Goal: Task Accomplishment & Management: Complete application form

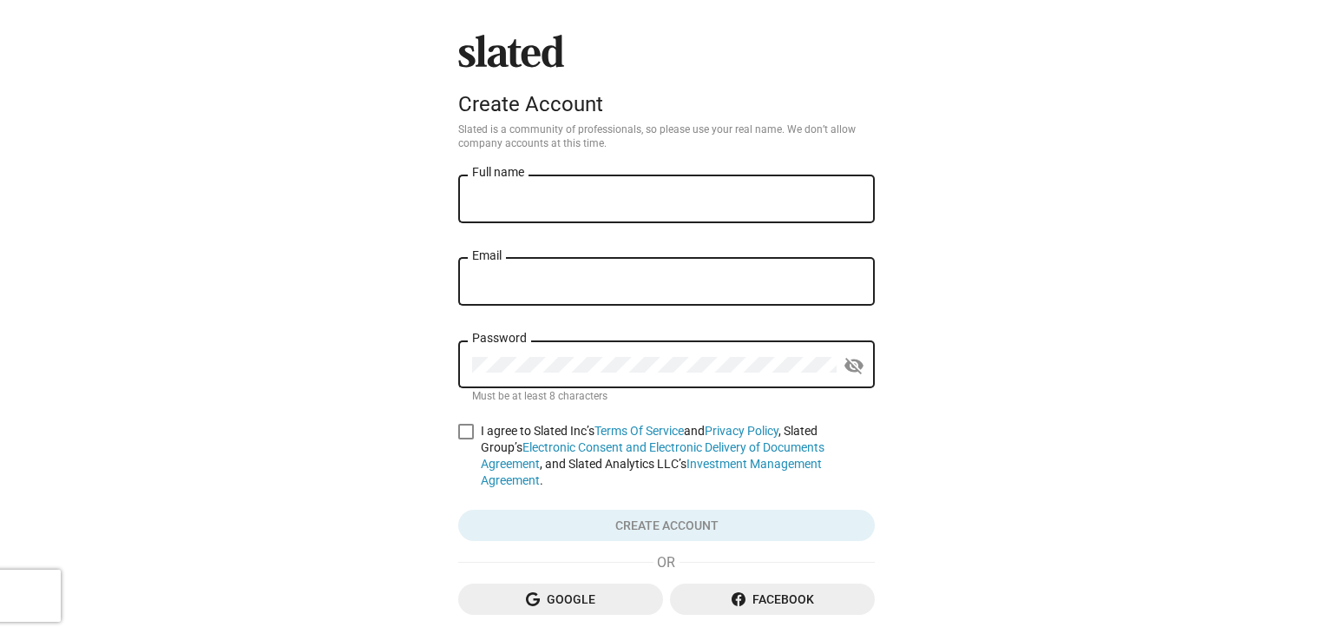
click at [622, 200] on input "Full name" at bounding box center [666, 200] width 389 height 16
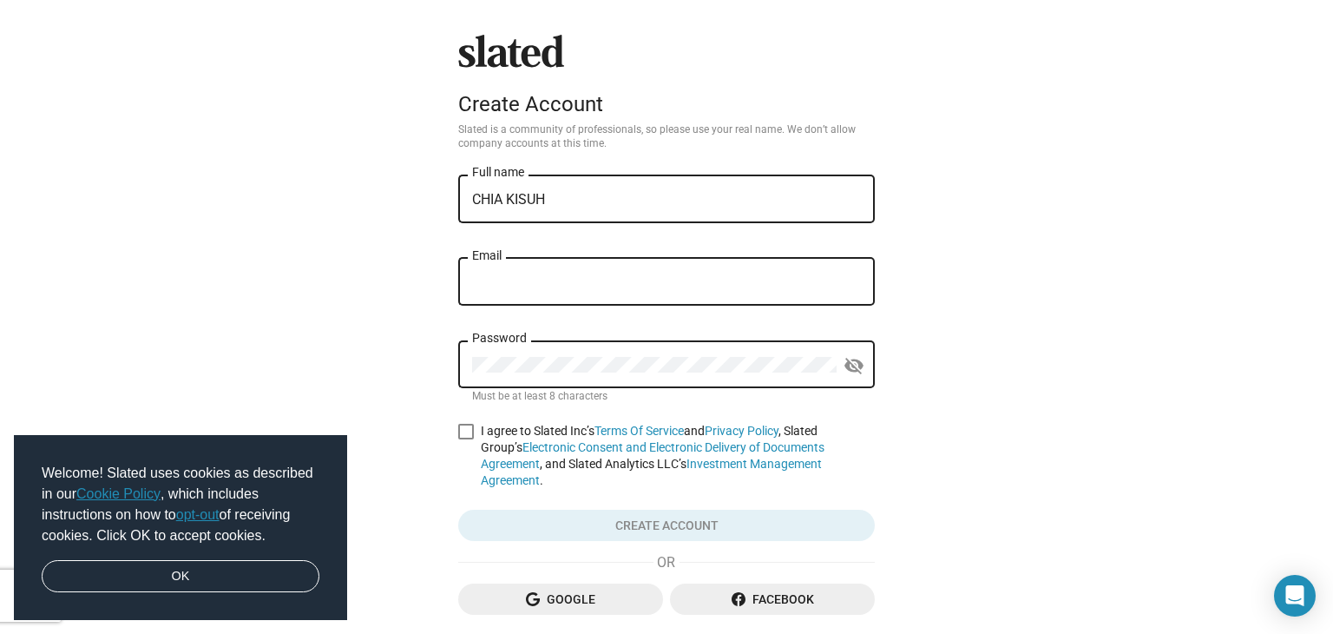
type input "CHIA KISUH"
click at [518, 276] on input "Email" at bounding box center [666, 282] width 389 height 16
type input "[DOMAIN_NAME][EMAIL_ADDRESS][DOMAIN_NAME]"
click at [847, 376] on mat-icon "visibility_off" at bounding box center [854, 365] width 21 height 27
click at [463, 439] on span at bounding box center [466, 432] width 16 height 16
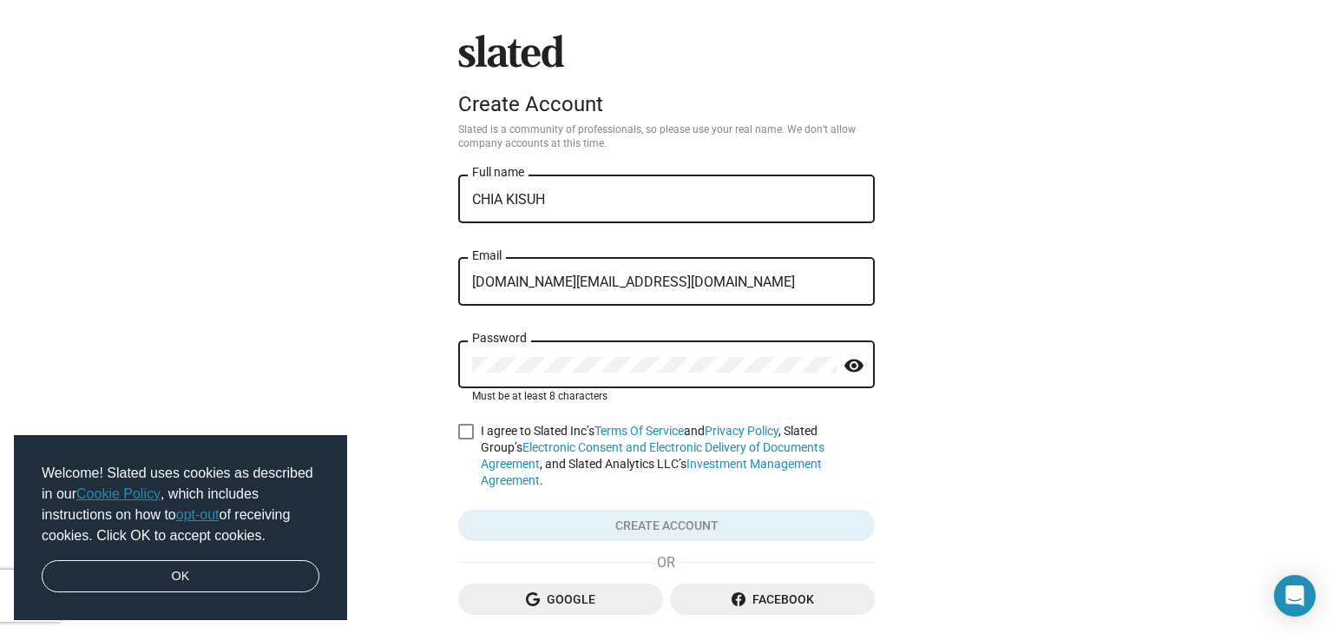
click at [465, 440] on input "I agree to Slated Inc’s Terms Of Service and Privacy Policy , Slated Group’s El…" at bounding box center [465, 439] width 1 height 1
checkbox input "true"
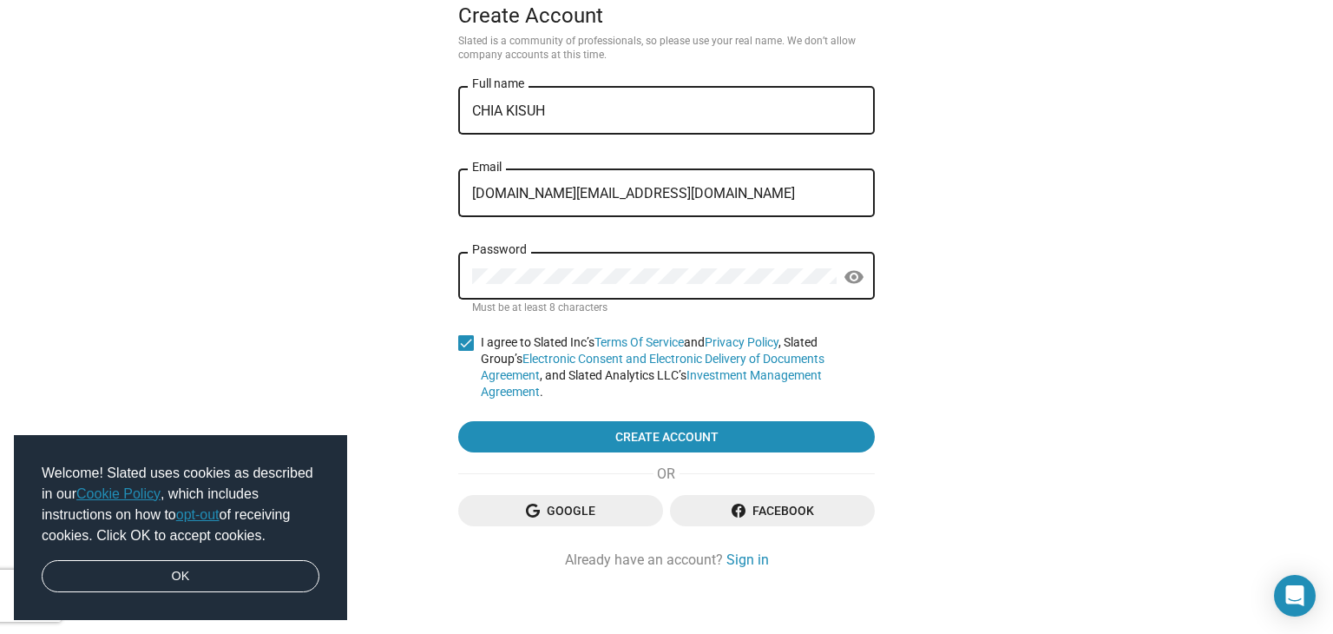
scroll to position [90, 0]
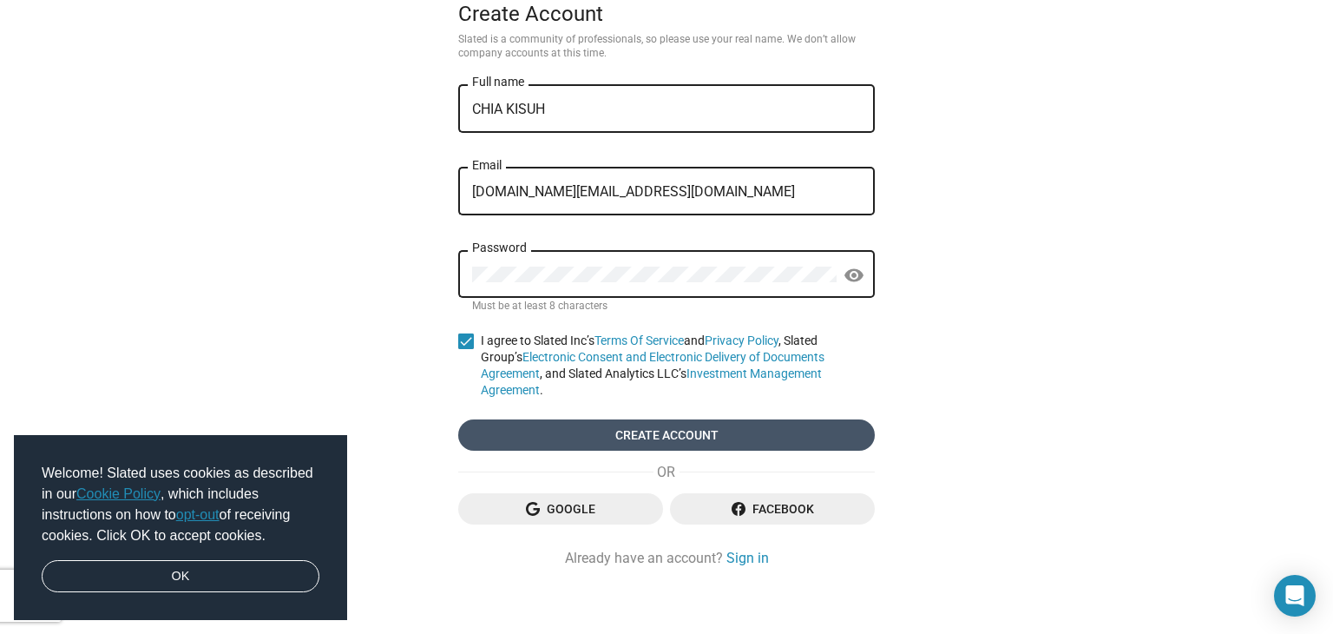
click at [578, 419] on span "Create account" at bounding box center [666, 434] width 389 height 31
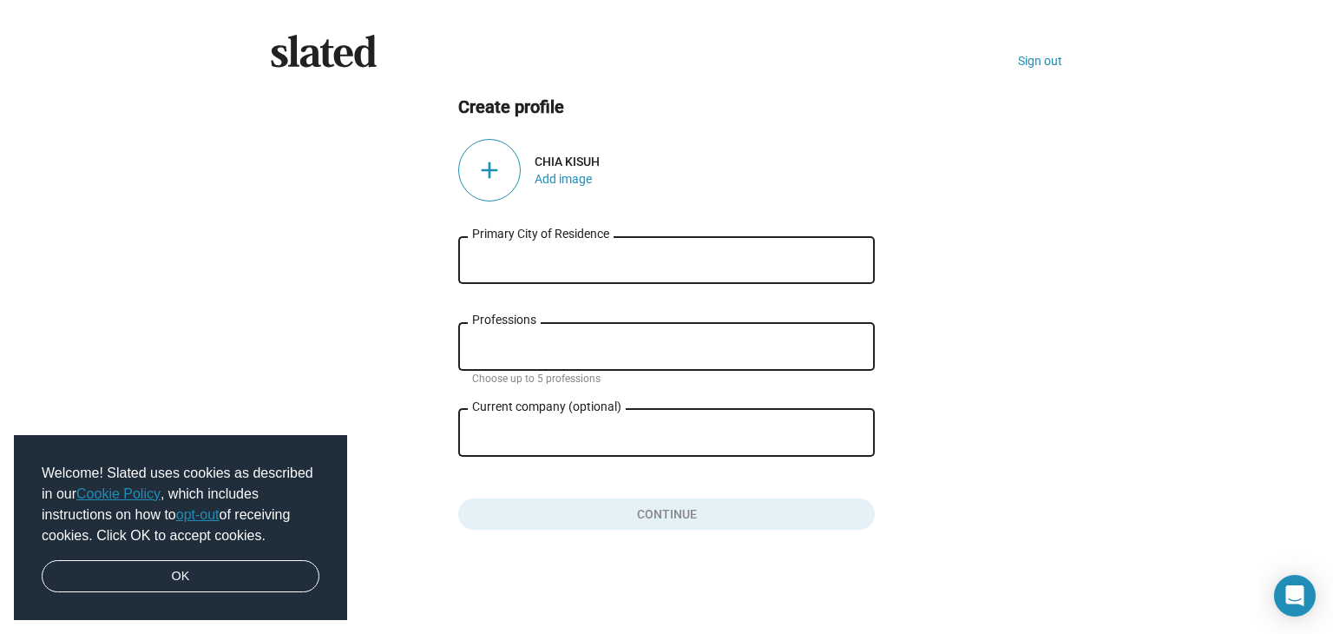
click at [544, 266] on input "Primary City of Residence" at bounding box center [666, 261] width 389 height 16
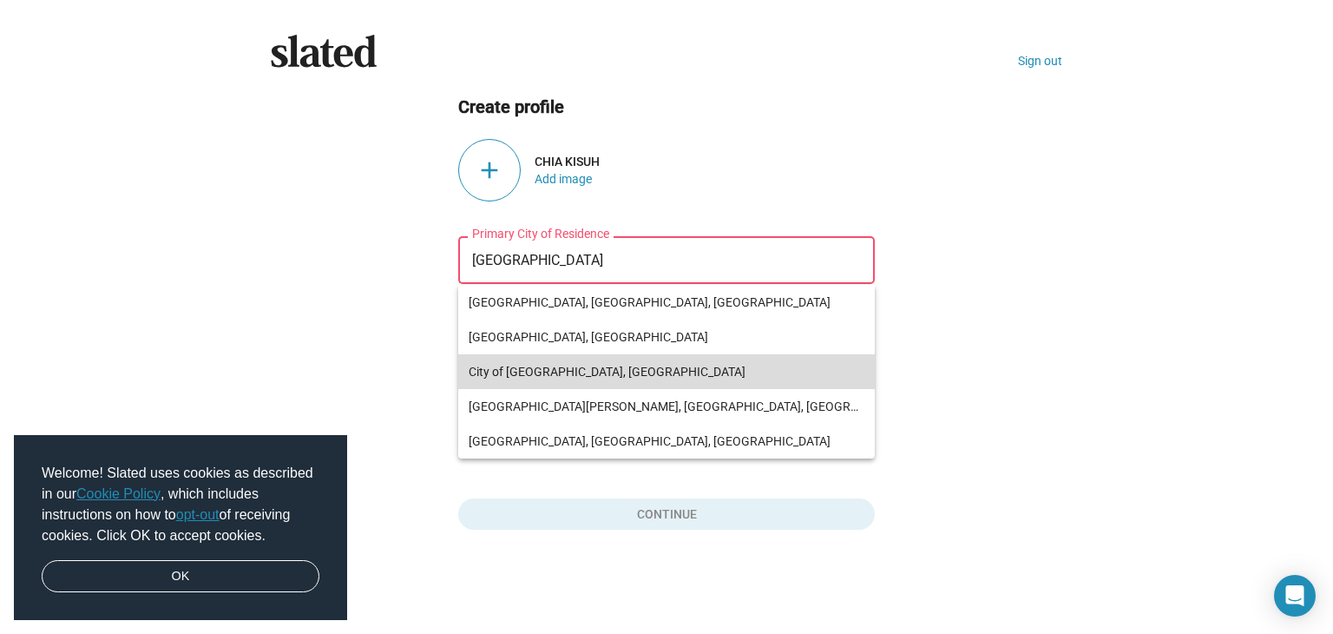
click at [555, 376] on span "City of [GEOGRAPHIC_DATA], [GEOGRAPHIC_DATA]" at bounding box center [667, 371] width 396 height 35
type input "City of [GEOGRAPHIC_DATA], [GEOGRAPHIC_DATA]"
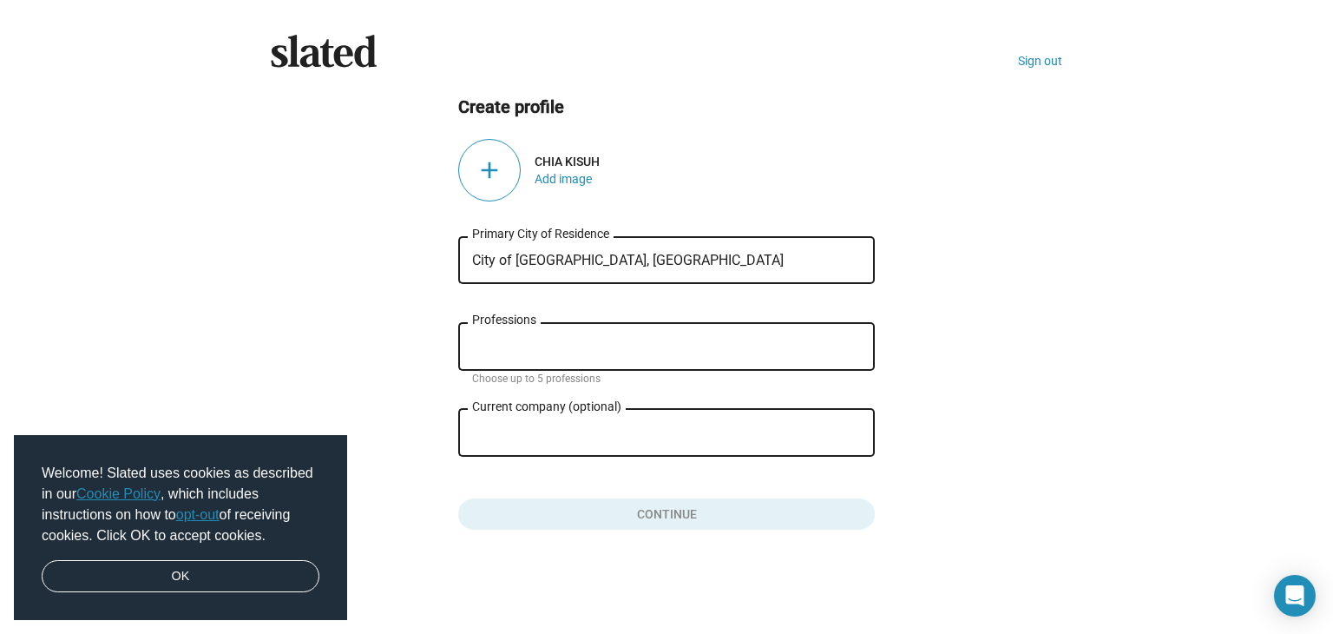
click at [521, 352] on input "Professions" at bounding box center [670, 347] width 389 height 16
type input "Entre"
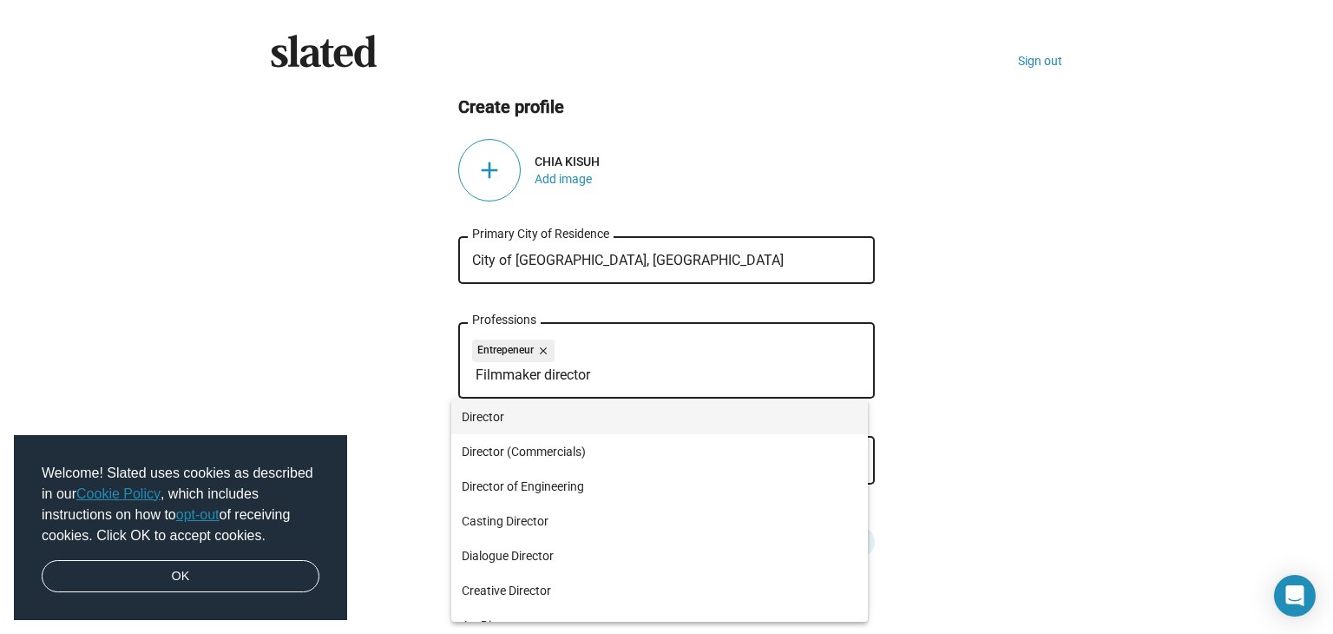
type input "Filmmaker director"
click at [491, 414] on span "Director" at bounding box center [660, 416] width 396 height 35
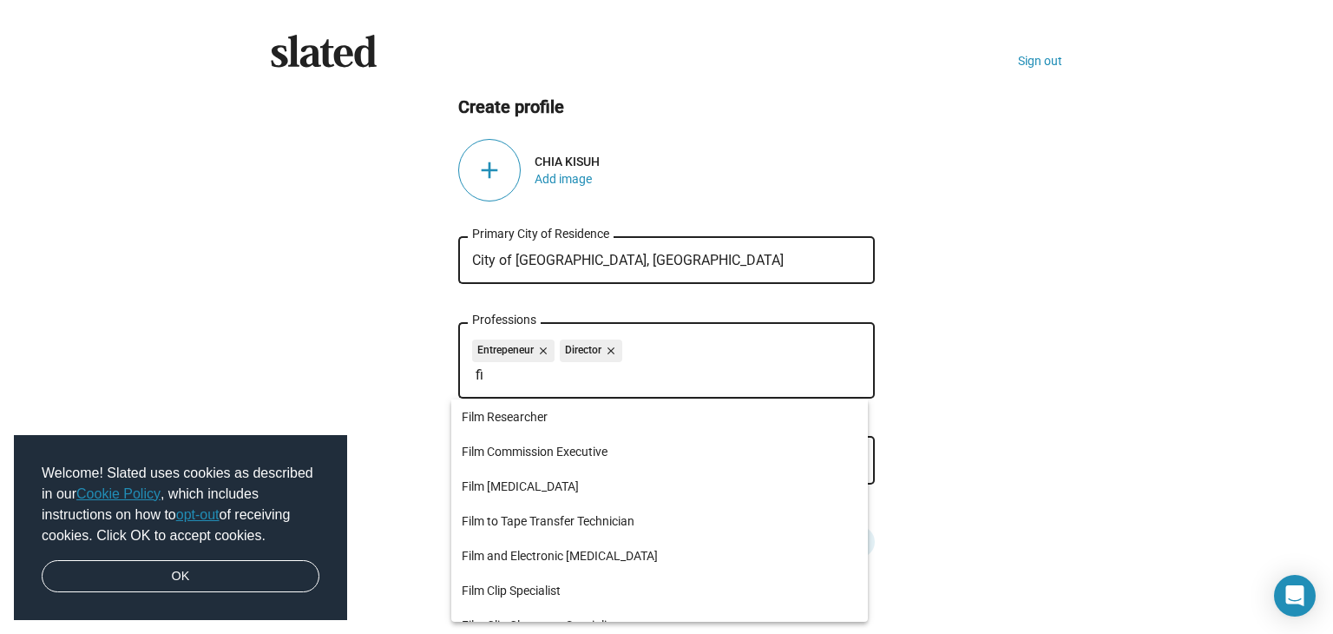
type input "f"
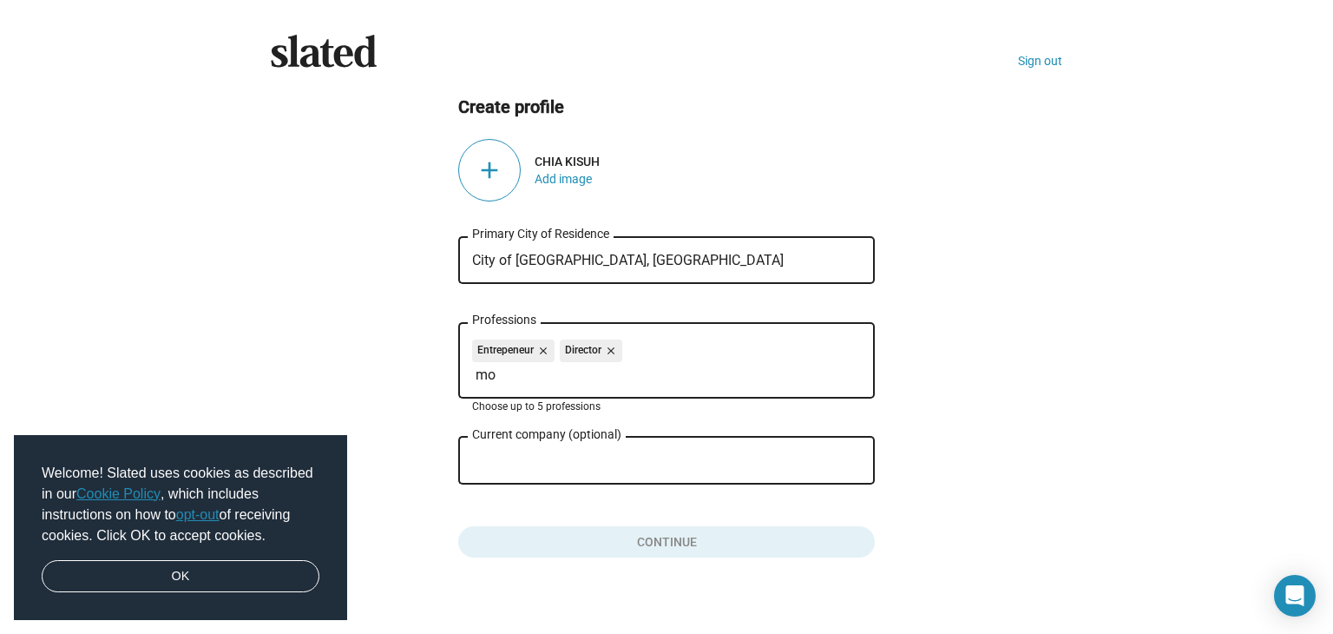
type input "m"
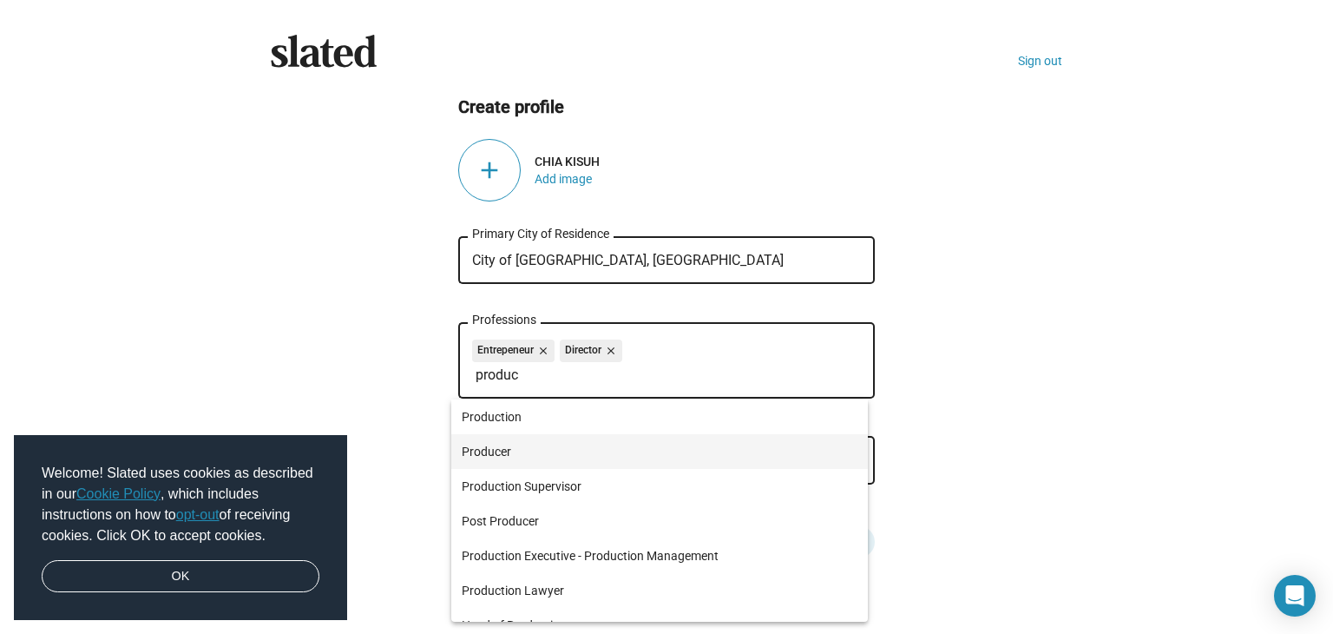
type input "produc"
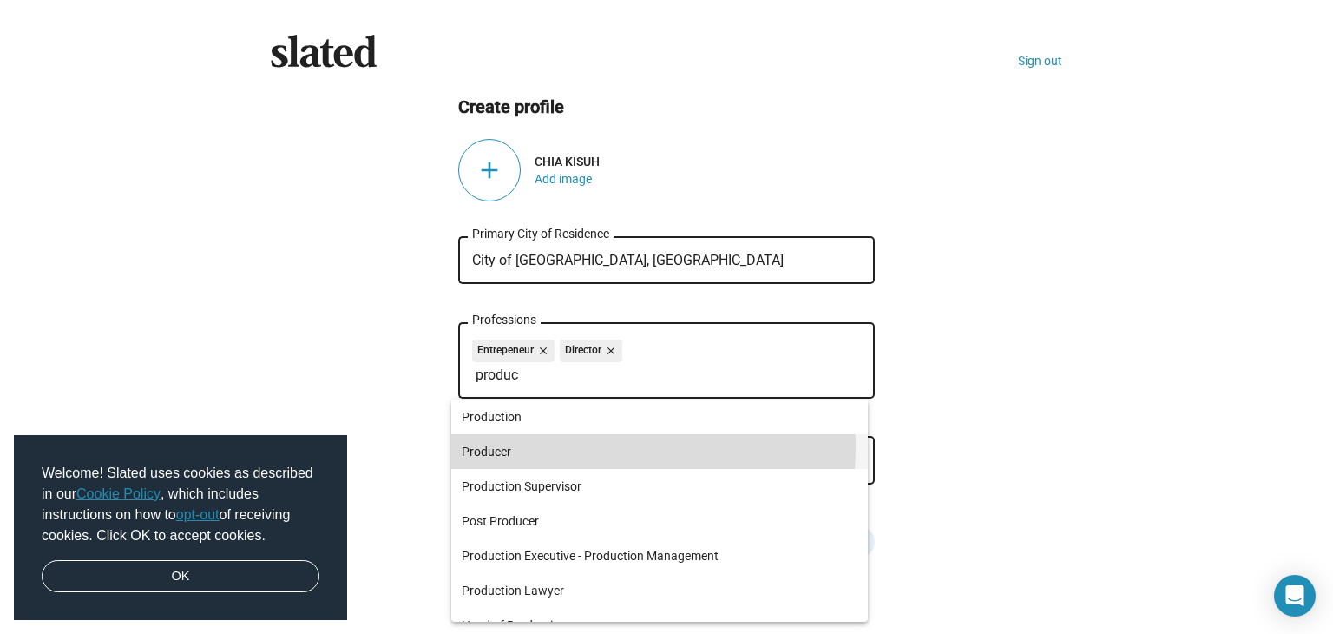
click at [521, 446] on span "Producer" at bounding box center [660, 451] width 396 height 35
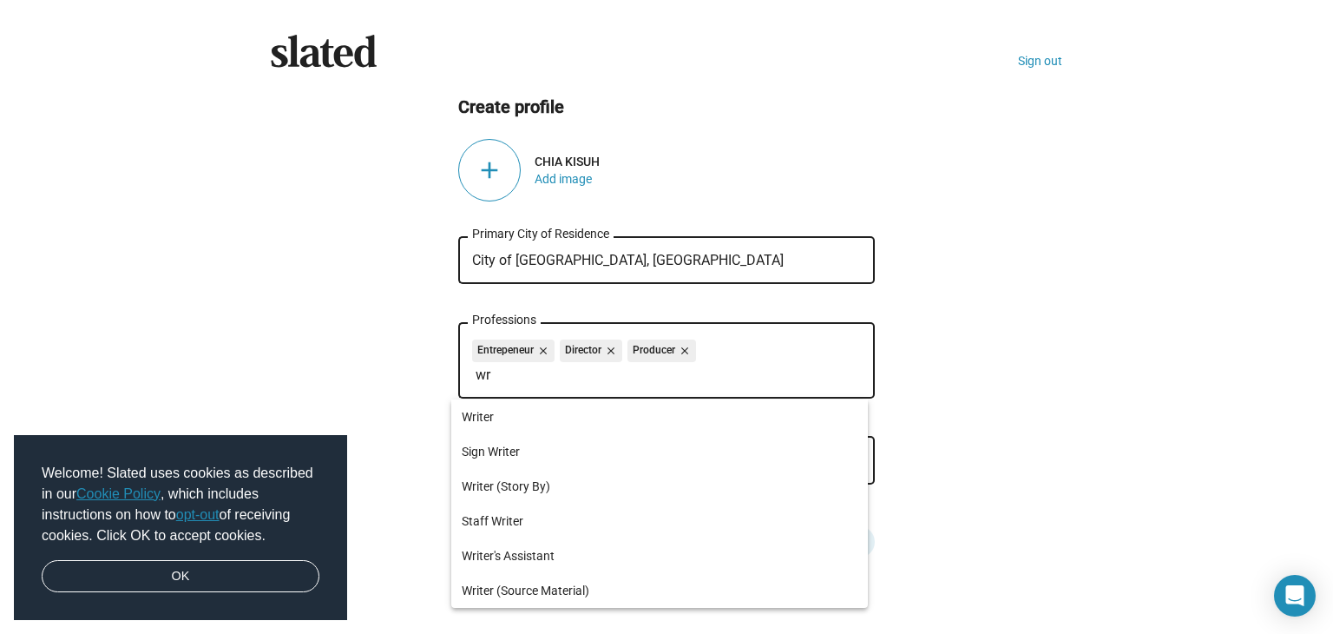
type input "w"
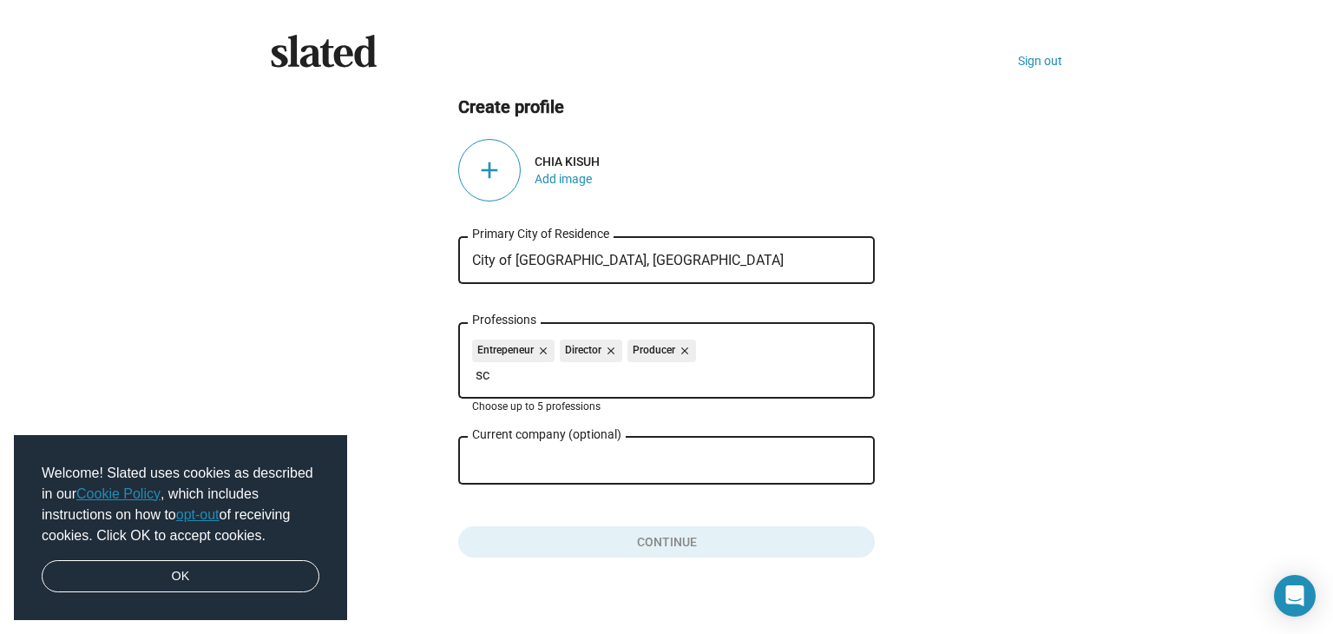
type input "s"
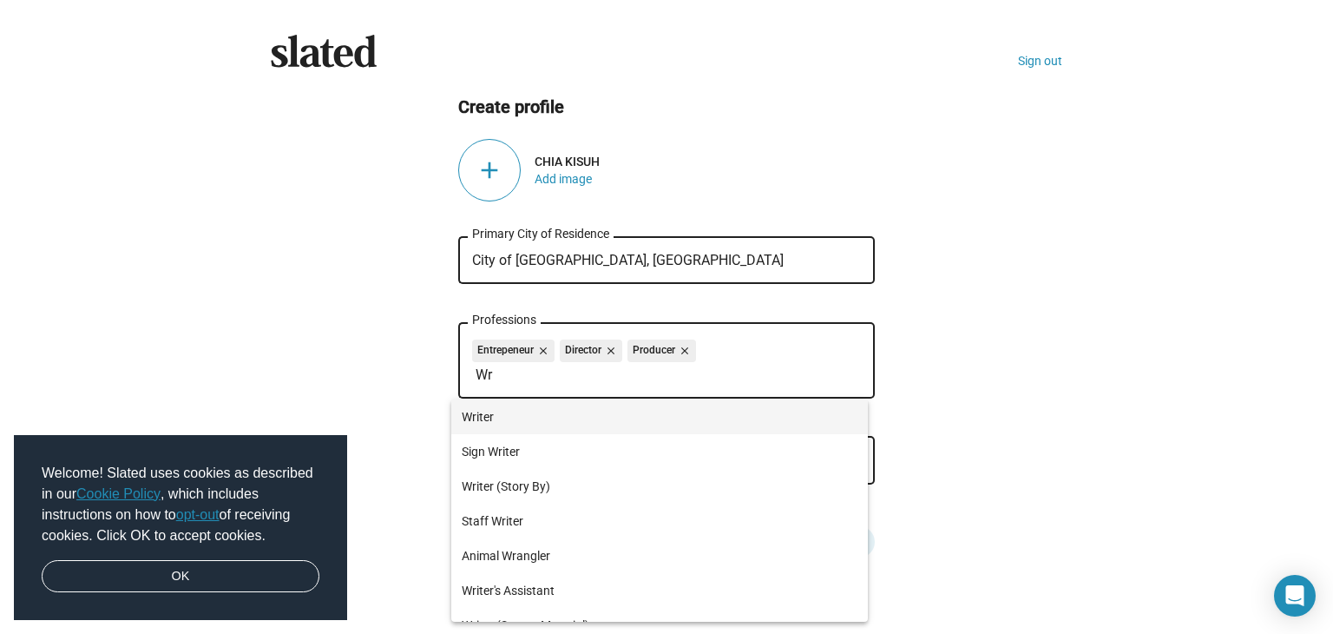
type input "Wr"
click at [484, 422] on span "Writer" at bounding box center [660, 416] width 396 height 35
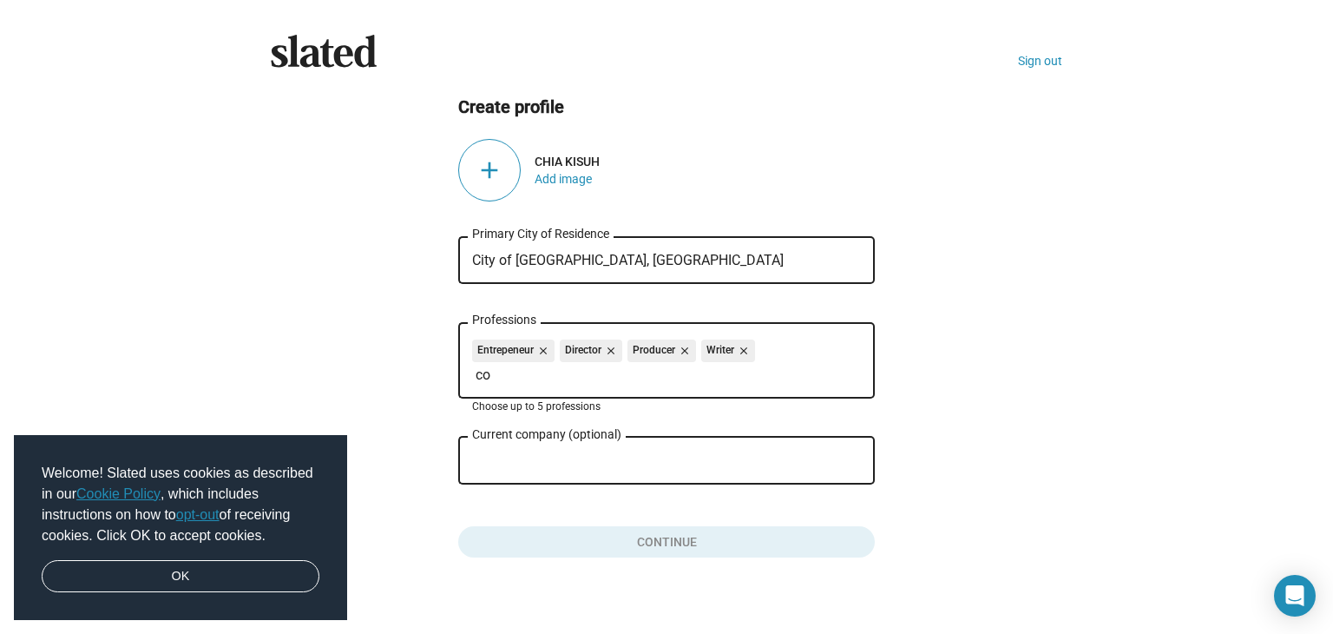
type input "c"
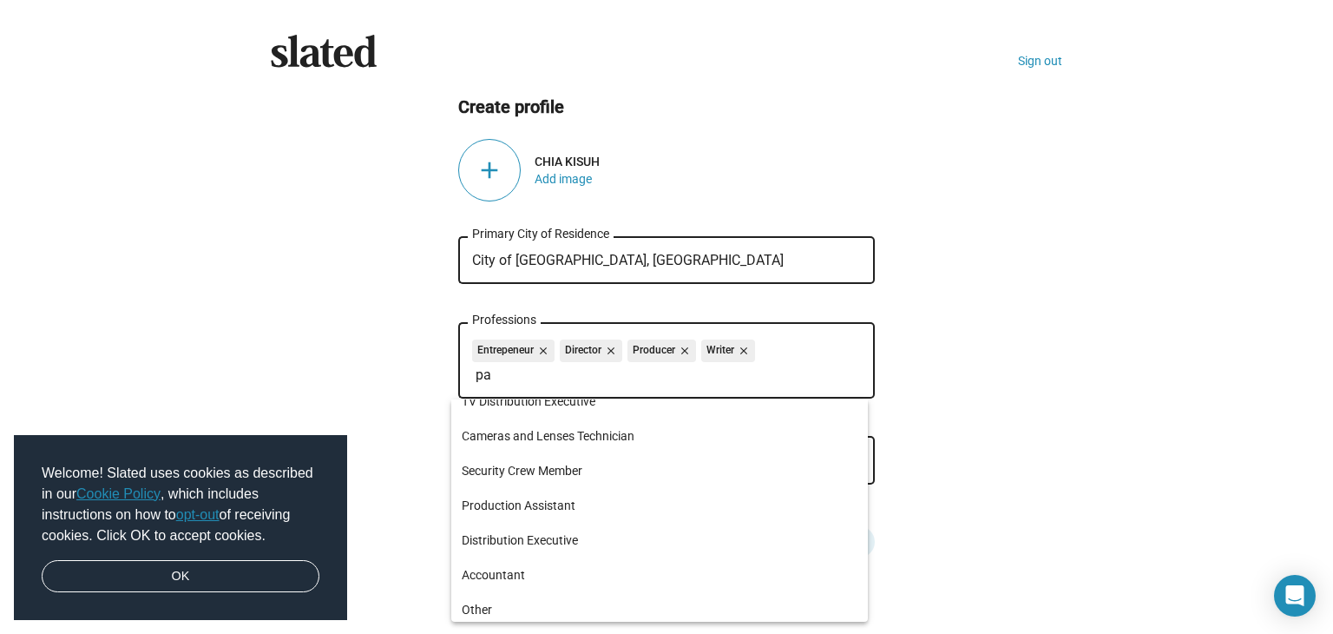
scroll to position [194, 0]
type input "p"
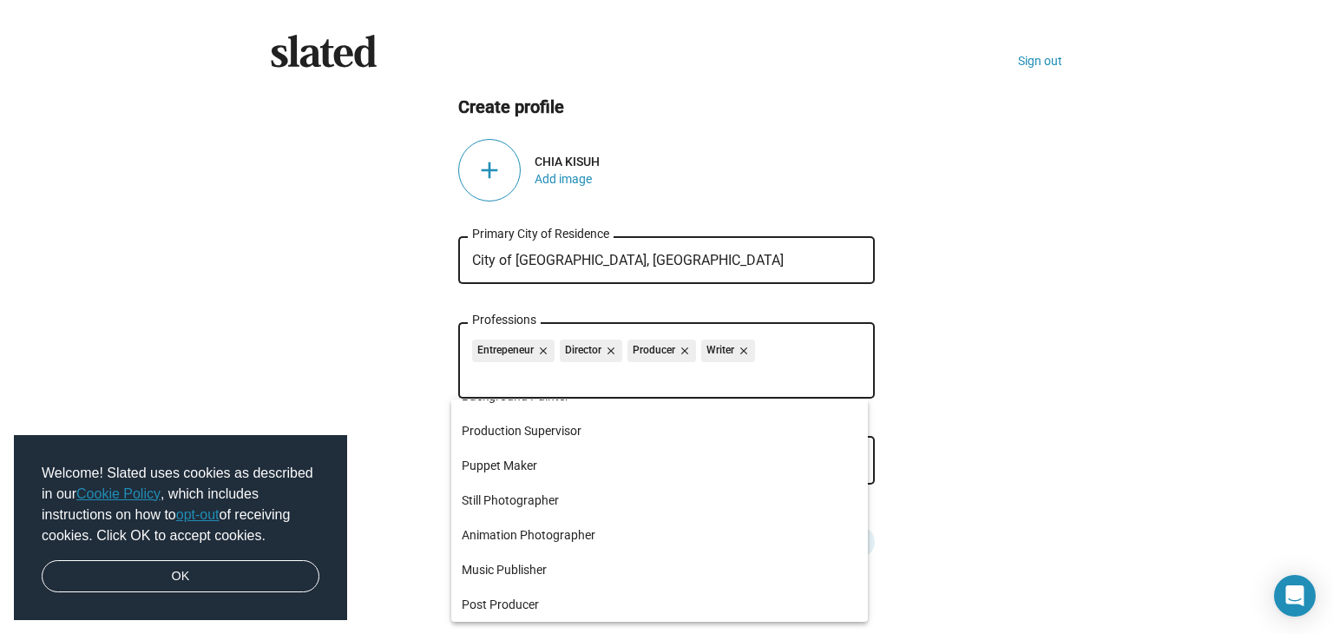
scroll to position [0, 0]
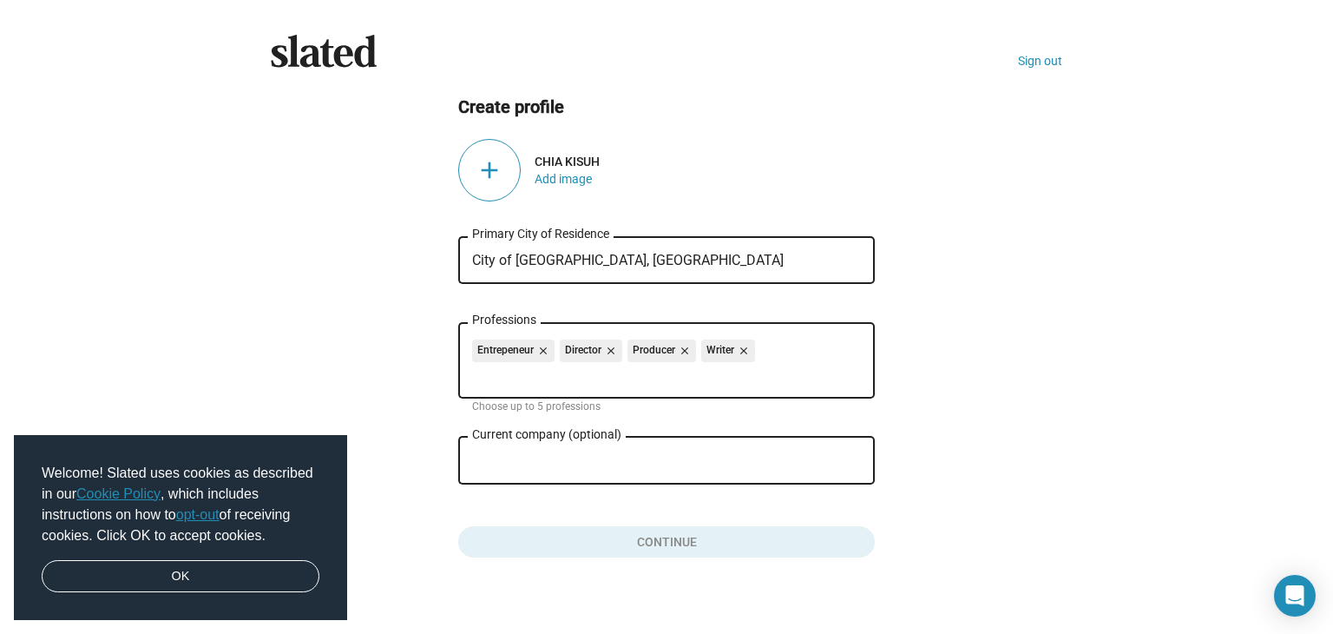
click at [500, 460] on input "Current company (optional)" at bounding box center [654, 461] width 365 height 16
type input "DARS"
click at [491, 157] on div "add" at bounding box center [489, 170] width 62 height 62
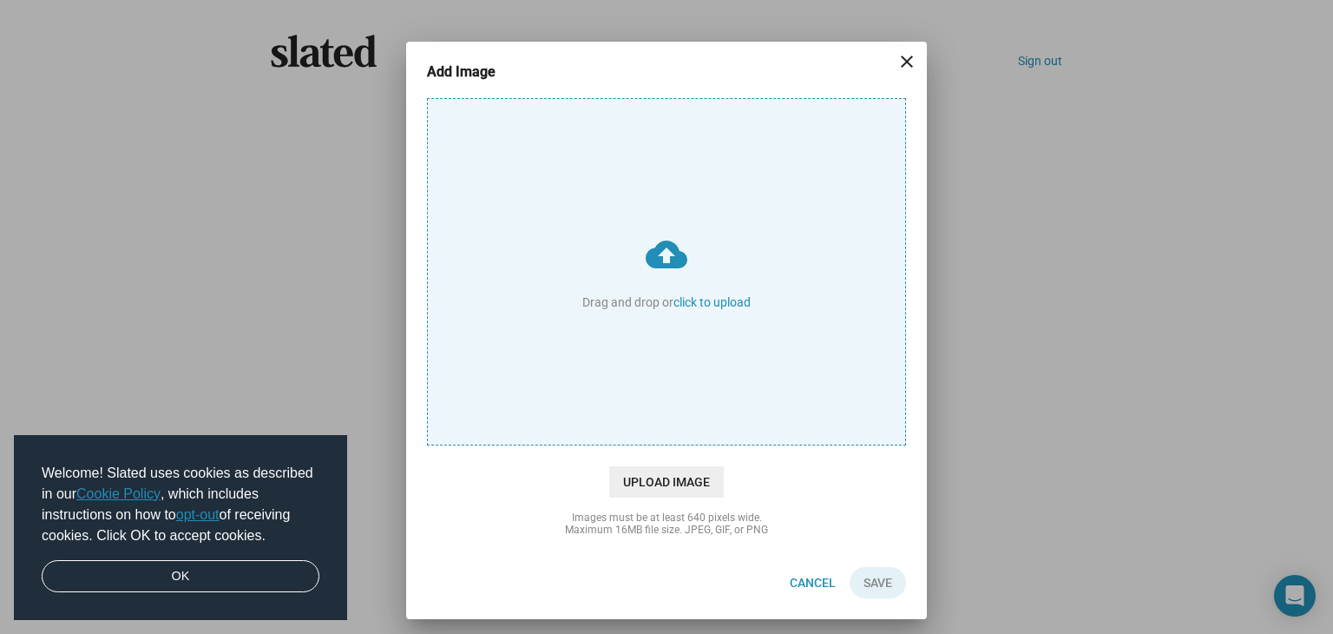
click at [697, 306] on input "cloud_upload Drag and drop or click to upload" at bounding box center [666, 271] width 477 height 345
type input "C:\fakepath\163624790_10215179254953499_2369722829589126425_n.jpg"
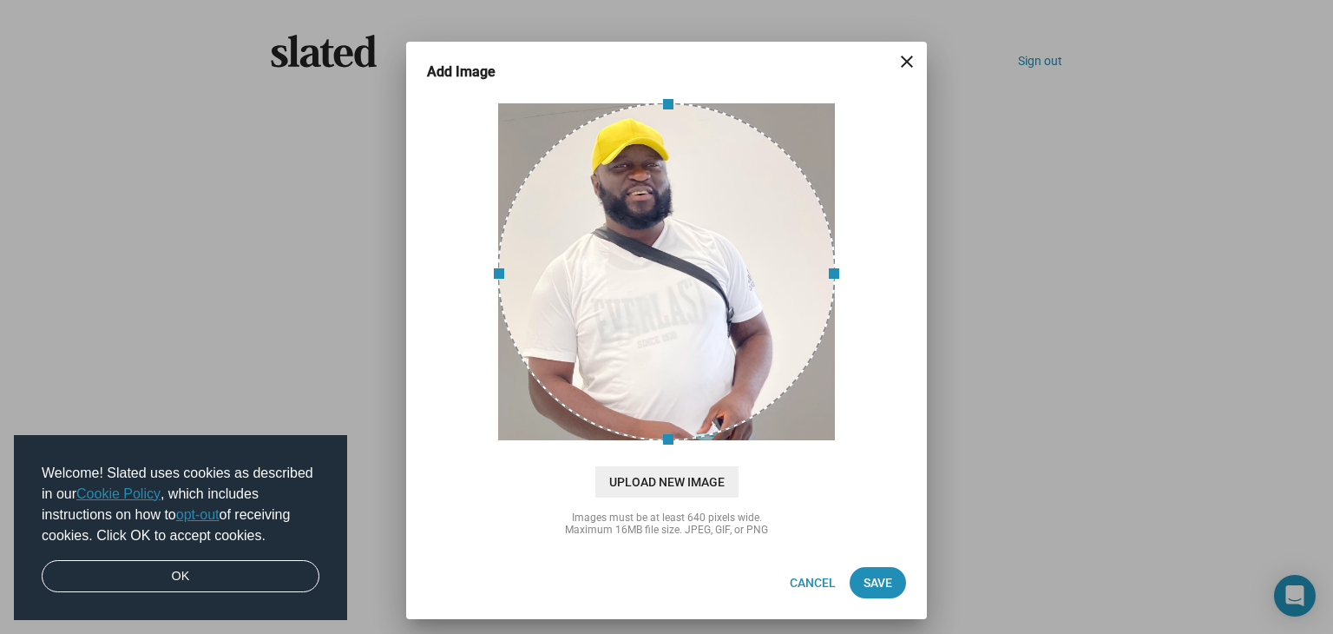
drag, startPoint x: 706, startPoint y: 286, endPoint x: 737, endPoint y: 293, distance: 31.2
click at [737, 293] on div at bounding box center [666, 271] width 338 height 338
drag, startPoint x: 624, startPoint y: 316, endPoint x: 665, endPoint y: 296, distance: 45.4
click at [665, 296] on div at bounding box center [666, 271] width 338 height 338
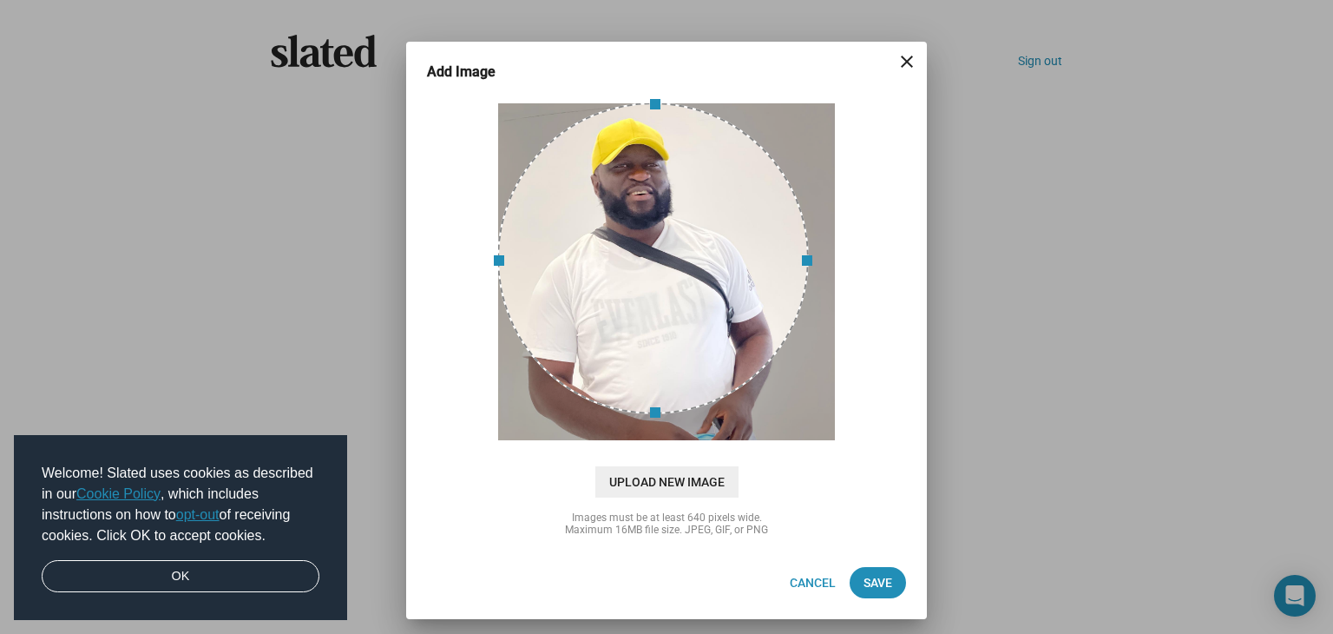
drag, startPoint x: 836, startPoint y: 275, endPoint x: 809, endPoint y: 285, distance: 28.5
click at [809, 285] on span at bounding box center [808, 258] width 19 height 292
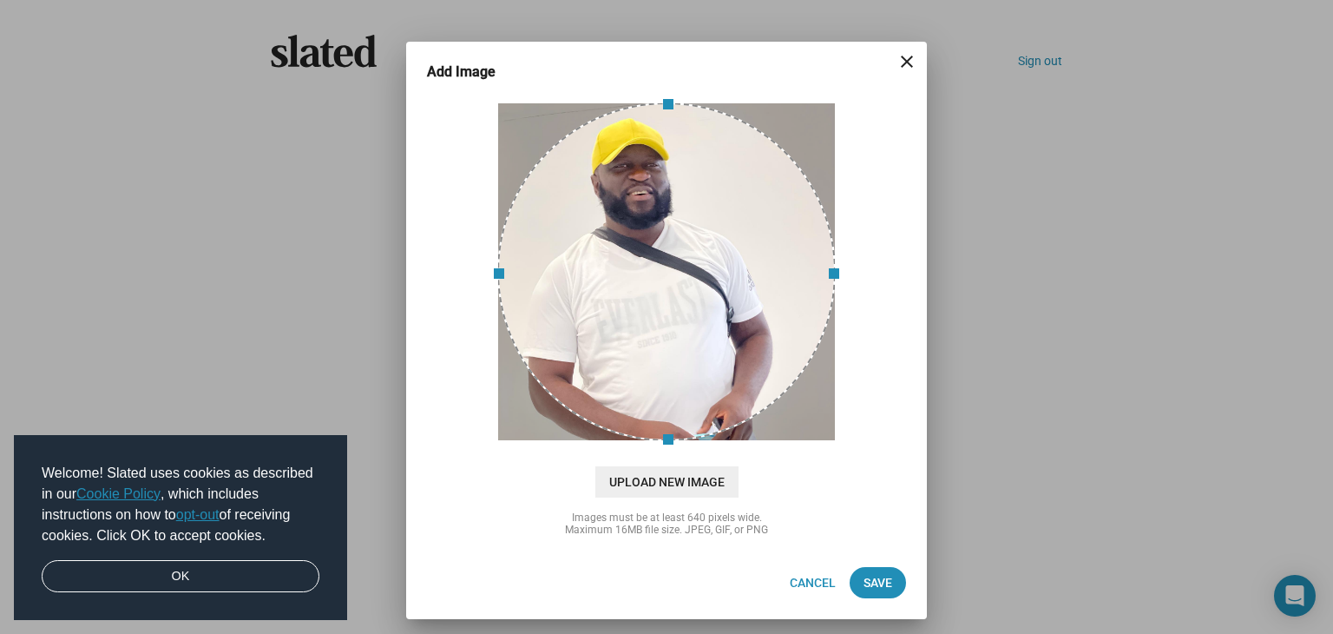
drag, startPoint x: 656, startPoint y: 407, endPoint x: 653, endPoint y: 441, distance: 34.0
click at [653, 441] on span at bounding box center [666, 440] width 319 height 19
click at [874, 583] on span "Save" at bounding box center [878, 582] width 29 height 31
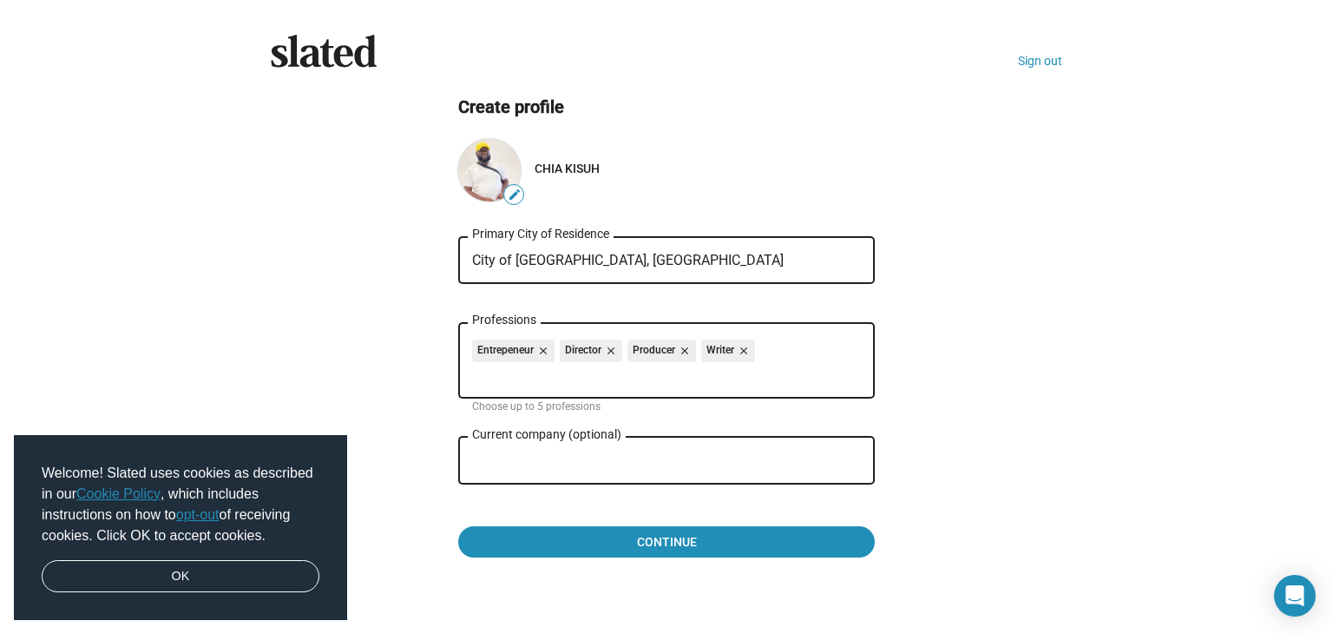
click at [528, 461] on input "DARS" at bounding box center [654, 461] width 365 height 16
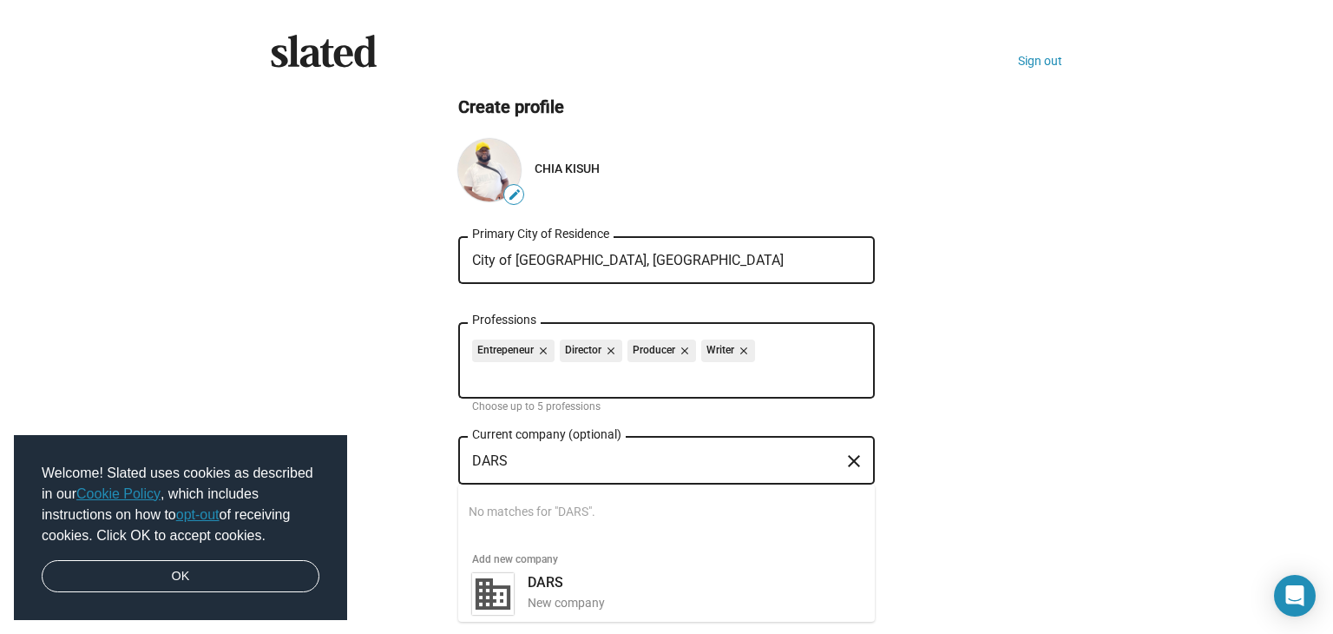
scroll to position [36, 0]
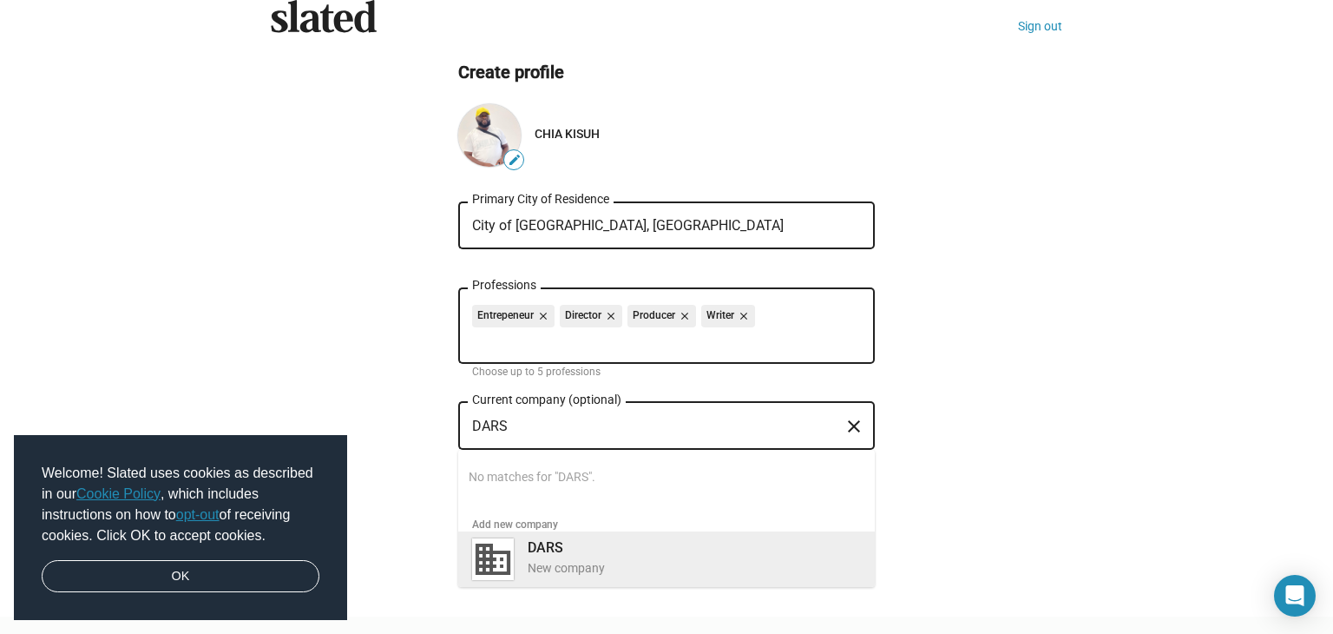
click at [592, 558] on div "DARS New company" at bounding box center [689, 557] width 344 height 45
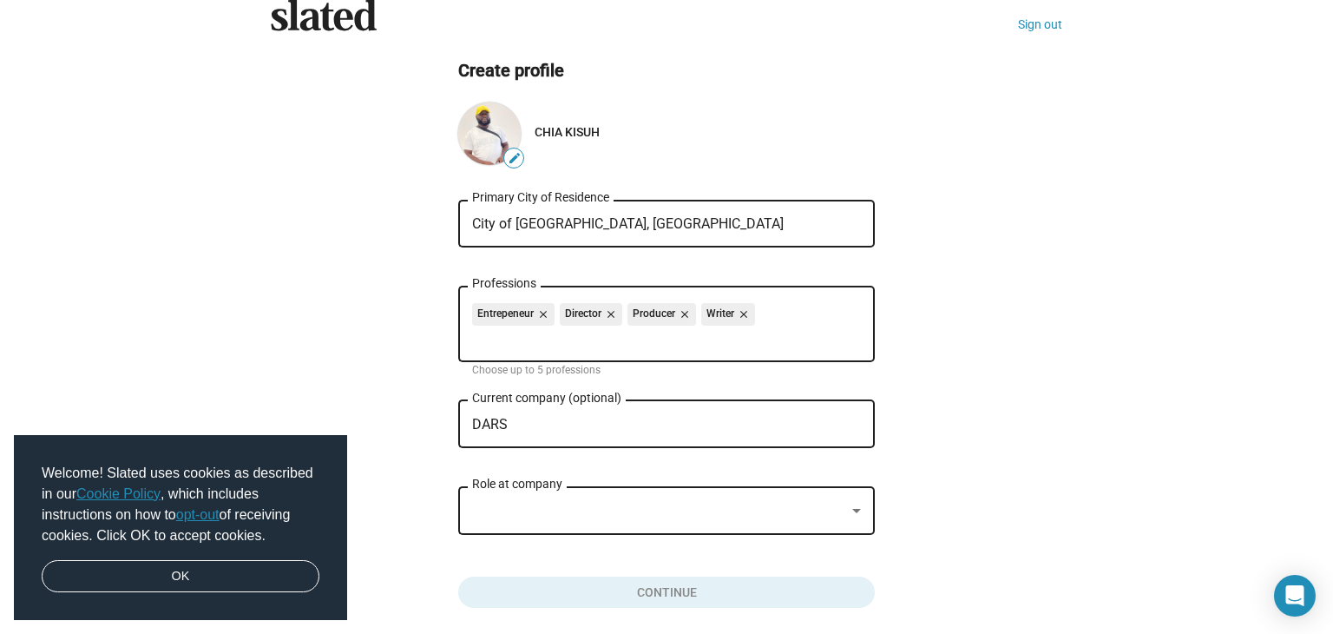
click at [489, 509] on div at bounding box center [658, 511] width 373 height 18
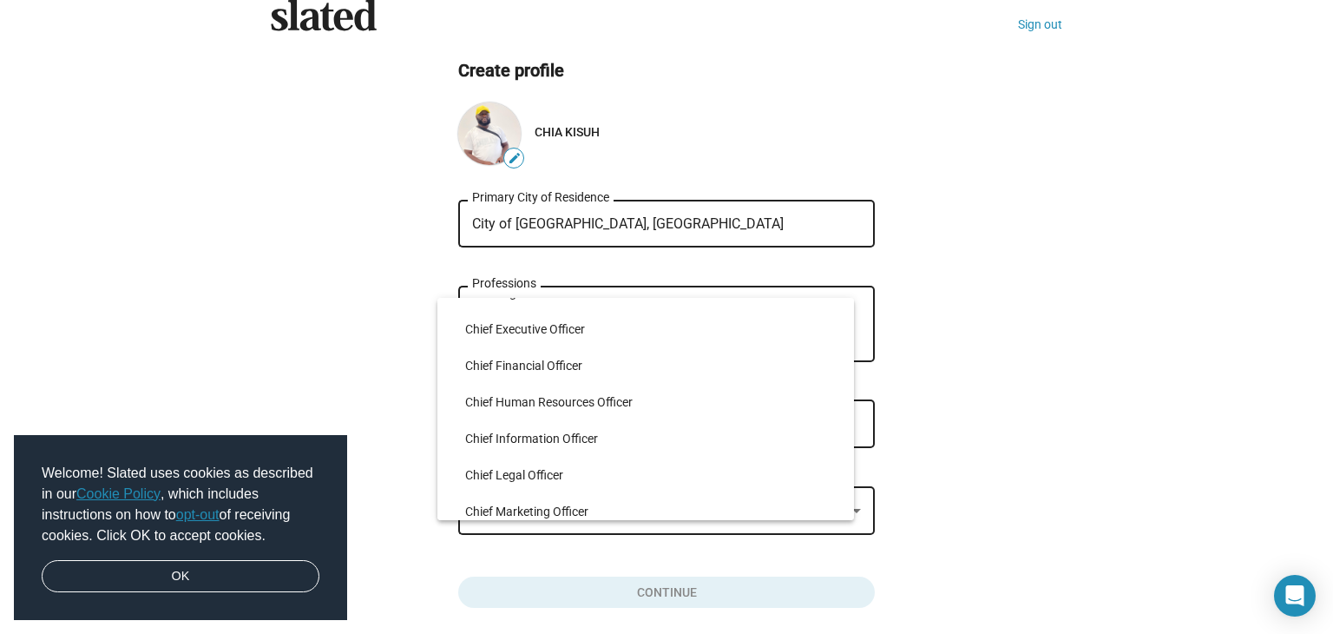
scroll to position [1451, 0]
click at [522, 553] on div at bounding box center [666, 317] width 1333 height 634
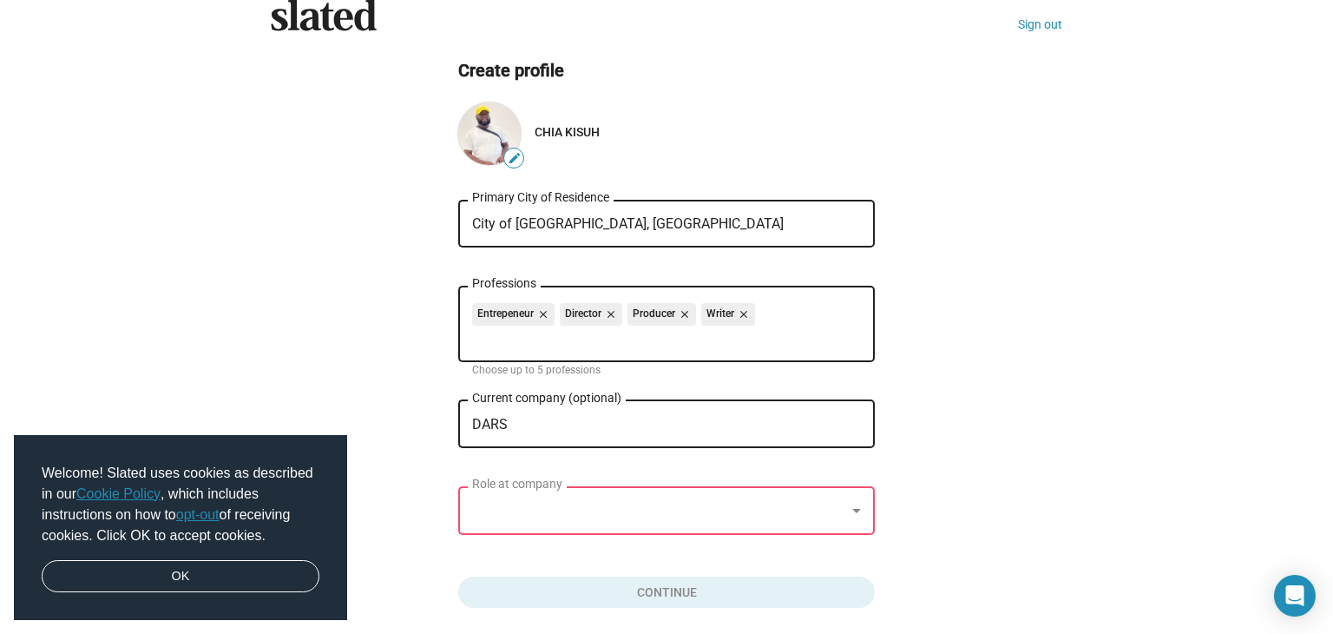
click at [519, 515] on div at bounding box center [658, 511] width 373 height 18
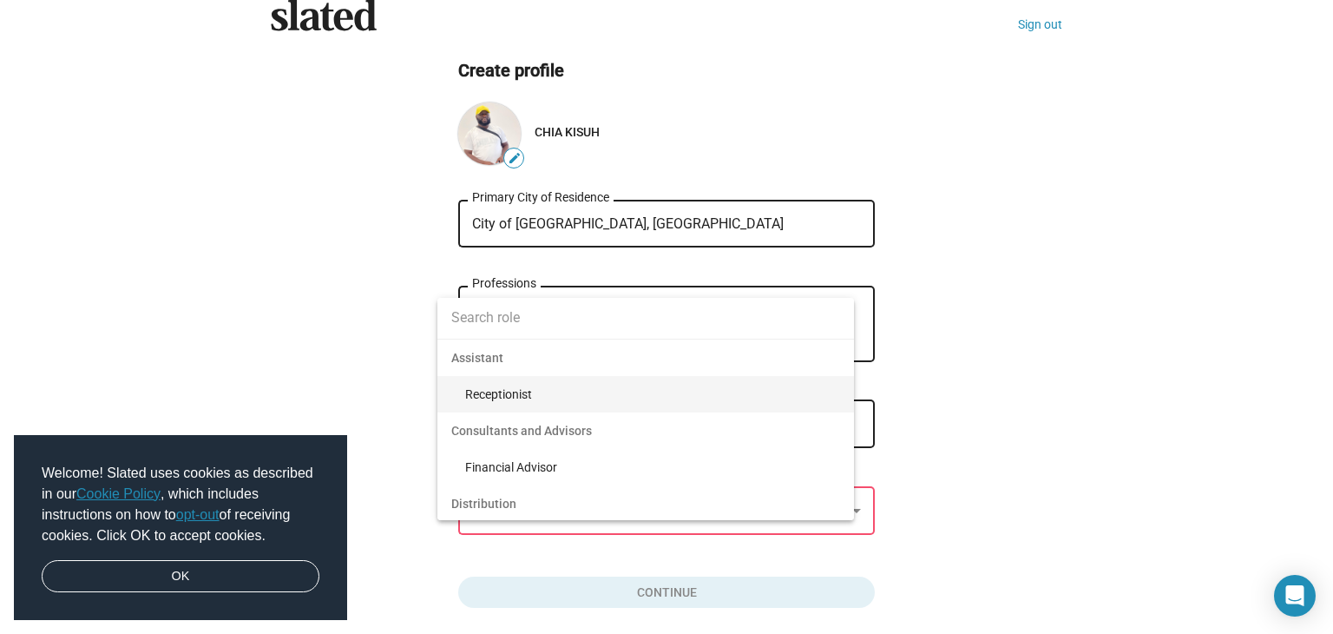
click at [531, 328] on input at bounding box center [645, 317] width 417 height 43
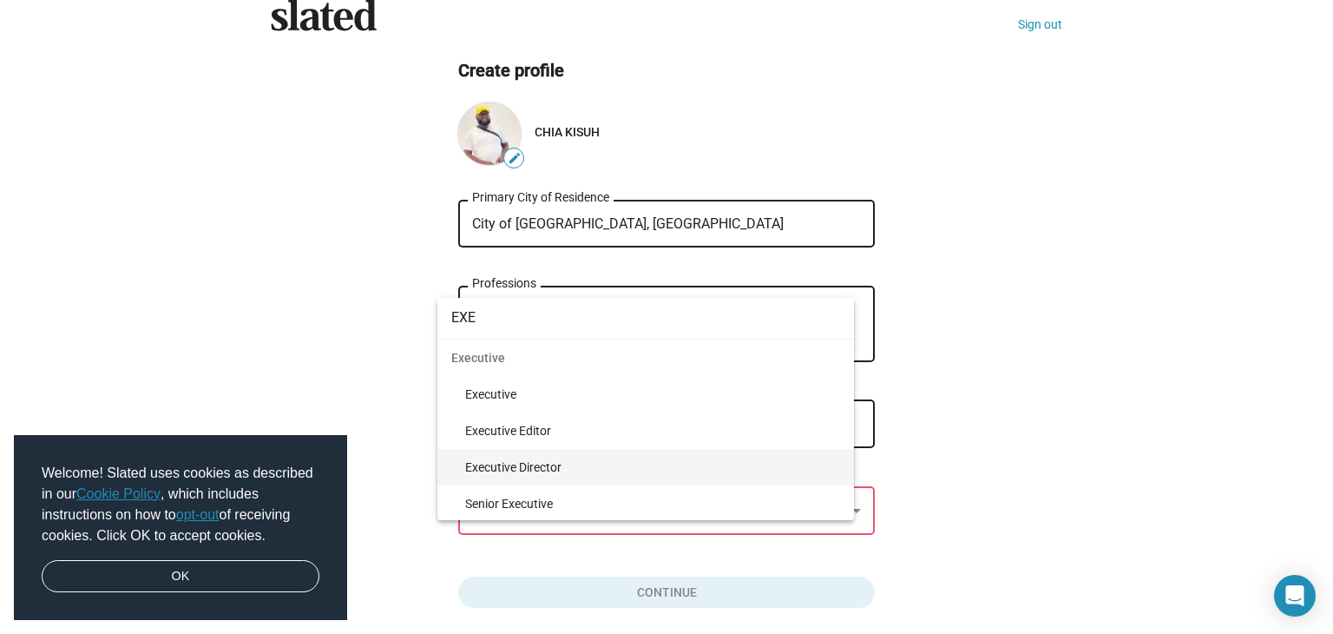
type input "EXE"
click at [545, 469] on span "Executive Director" at bounding box center [652, 467] width 375 height 36
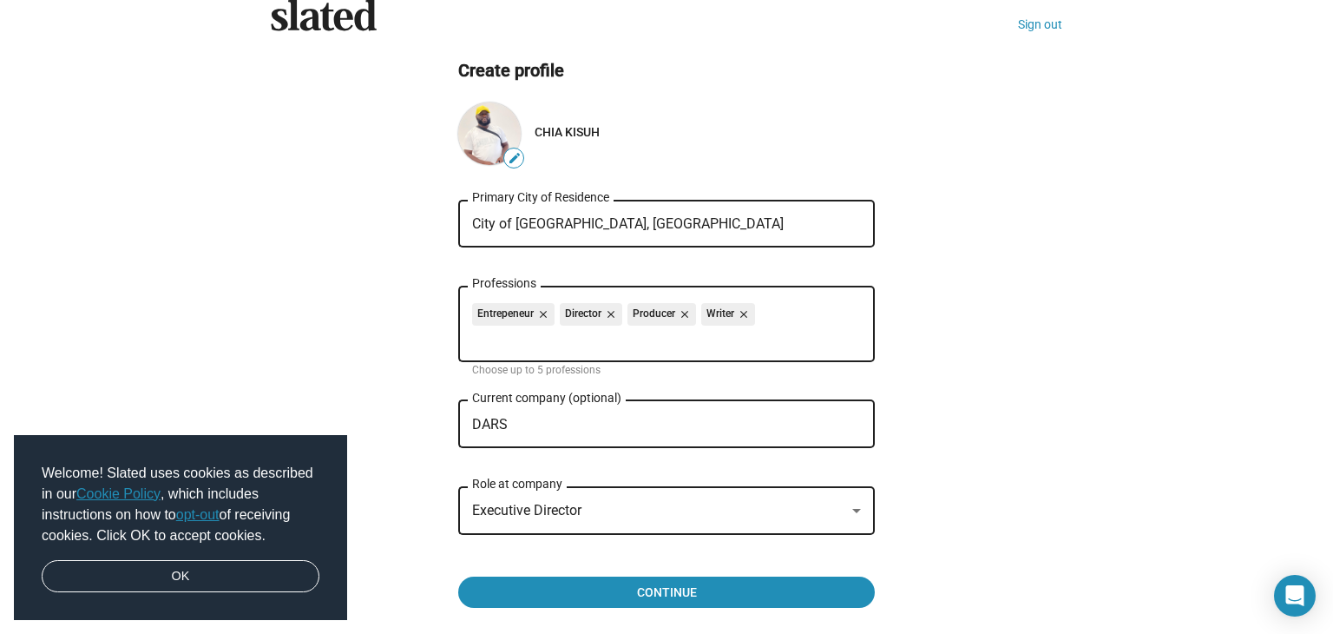
scroll to position [107, 0]
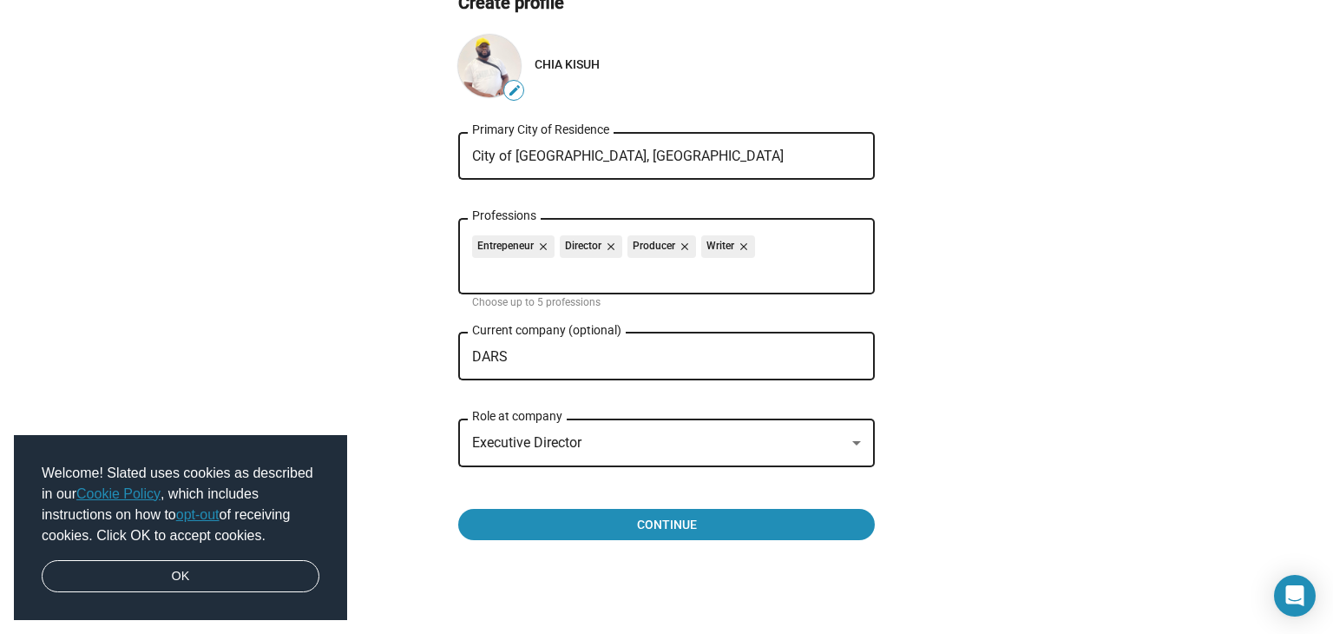
click at [562, 445] on span "Executive Director" at bounding box center [526, 442] width 109 height 16
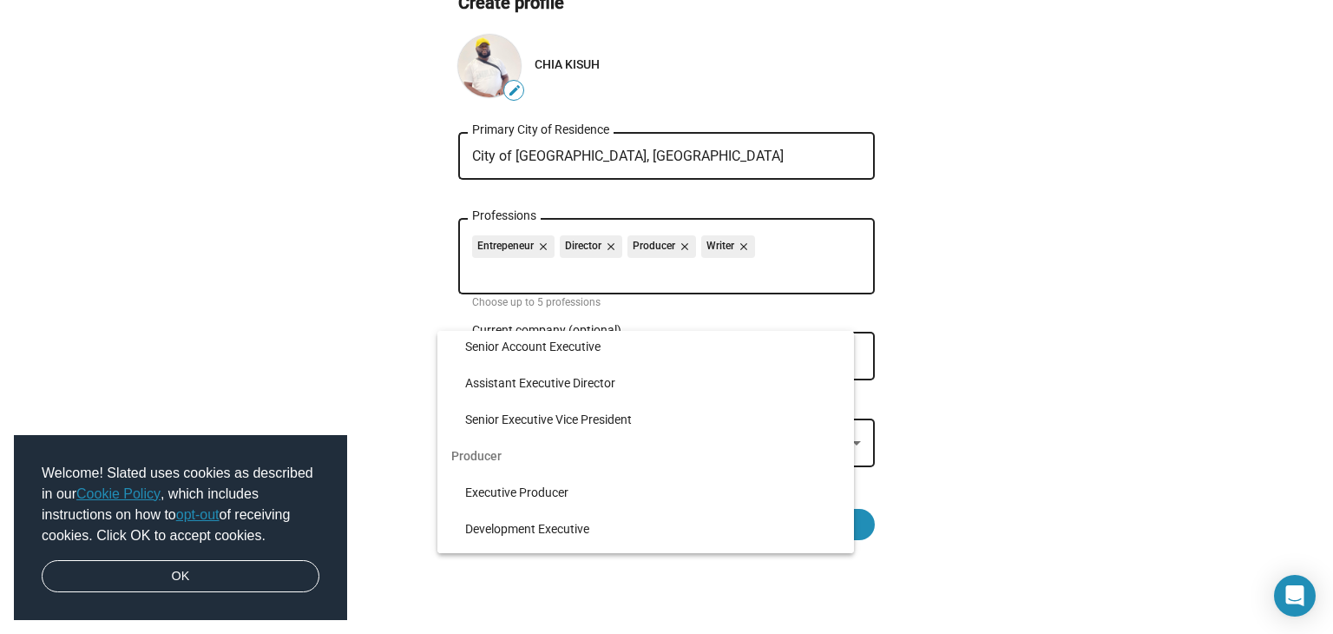
scroll to position [482, 0]
click at [536, 490] on span "Executive Producer" at bounding box center [652, 492] width 375 height 36
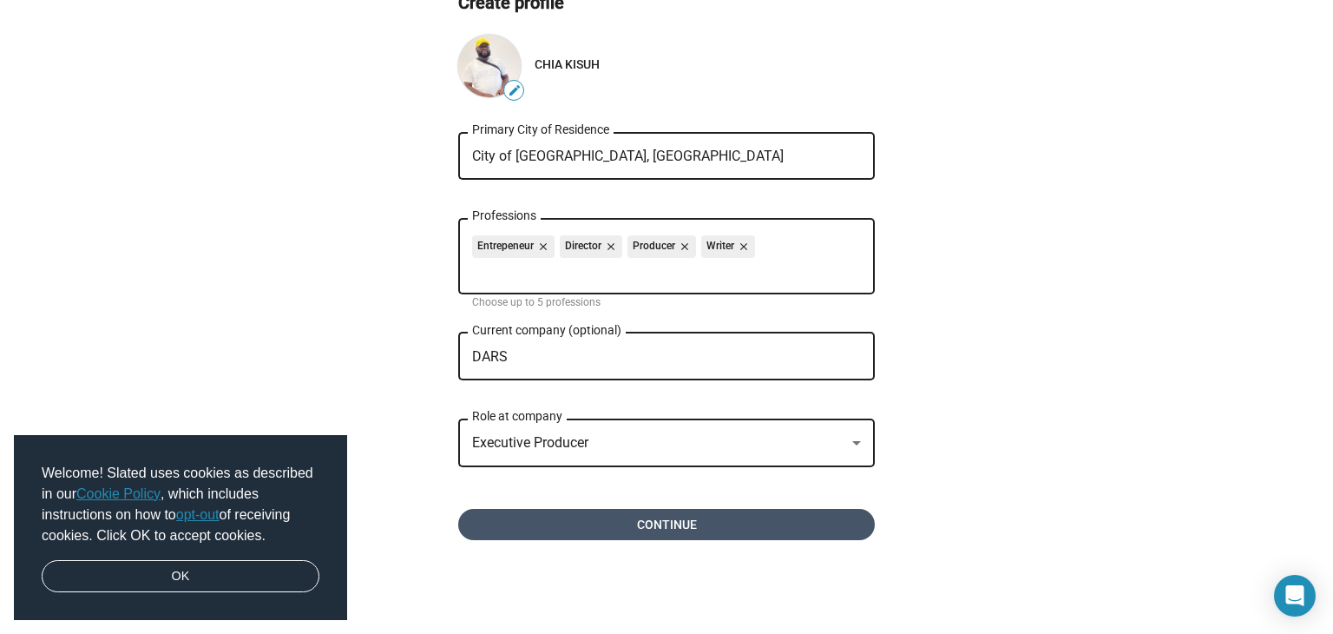
click at [684, 524] on span "Continue" at bounding box center [666, 524] width 389 height 31
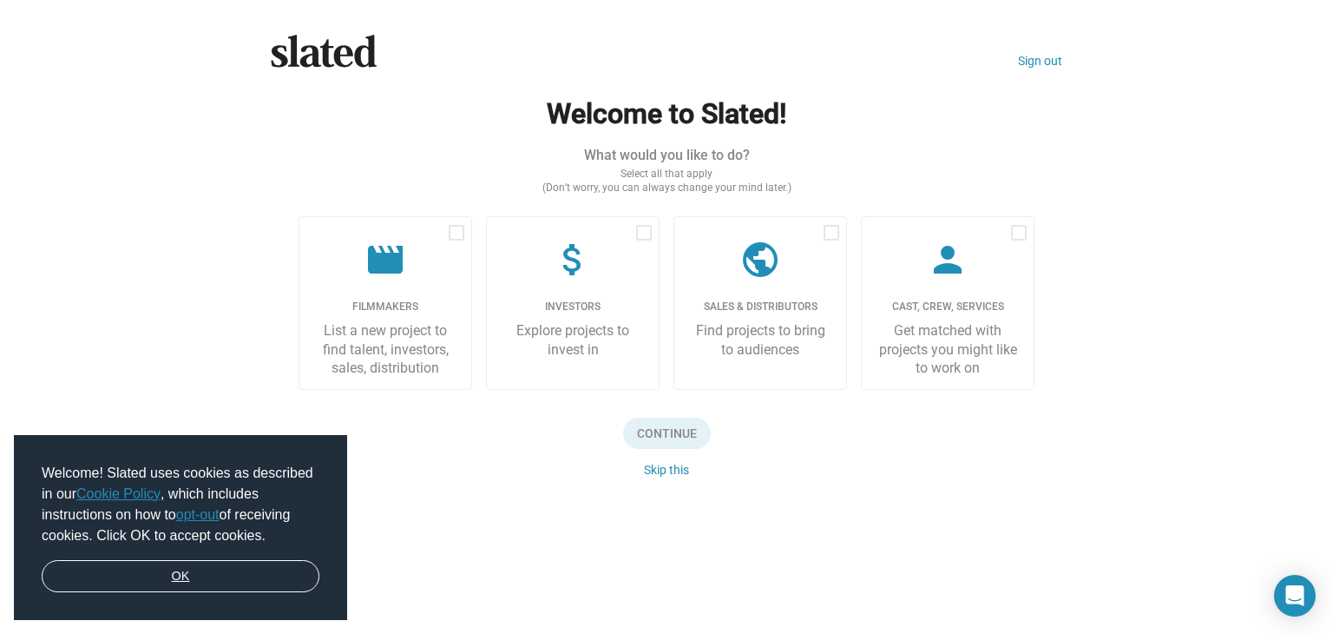
click at [177, 583] on link "OK" at bounding box center [181, 576] width 278 height 33
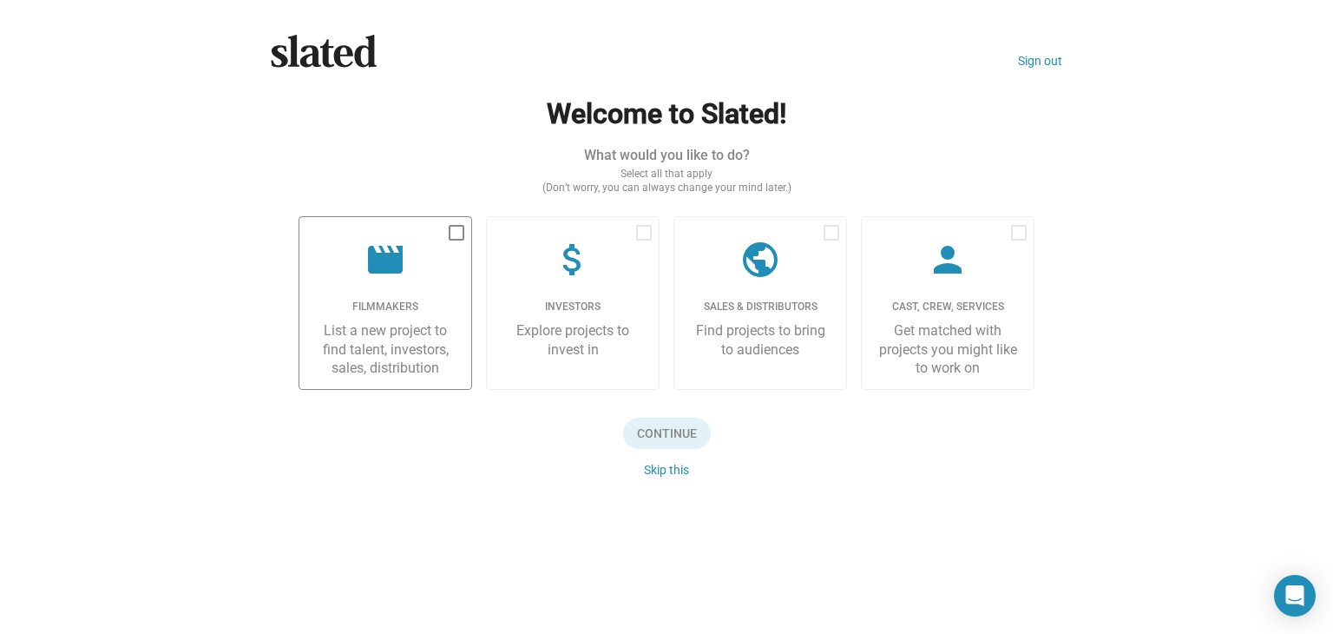
click at [457, 227] on span at bounding box center [457, 233] width 16 height 16
click at [457, 240] on input "checkbox" at bounding box center [456, 240] width 1 height 1
checkbox input "true"
click at [665, 425] on span "Continue" at bounding box center [667, 432] width 88 height 31
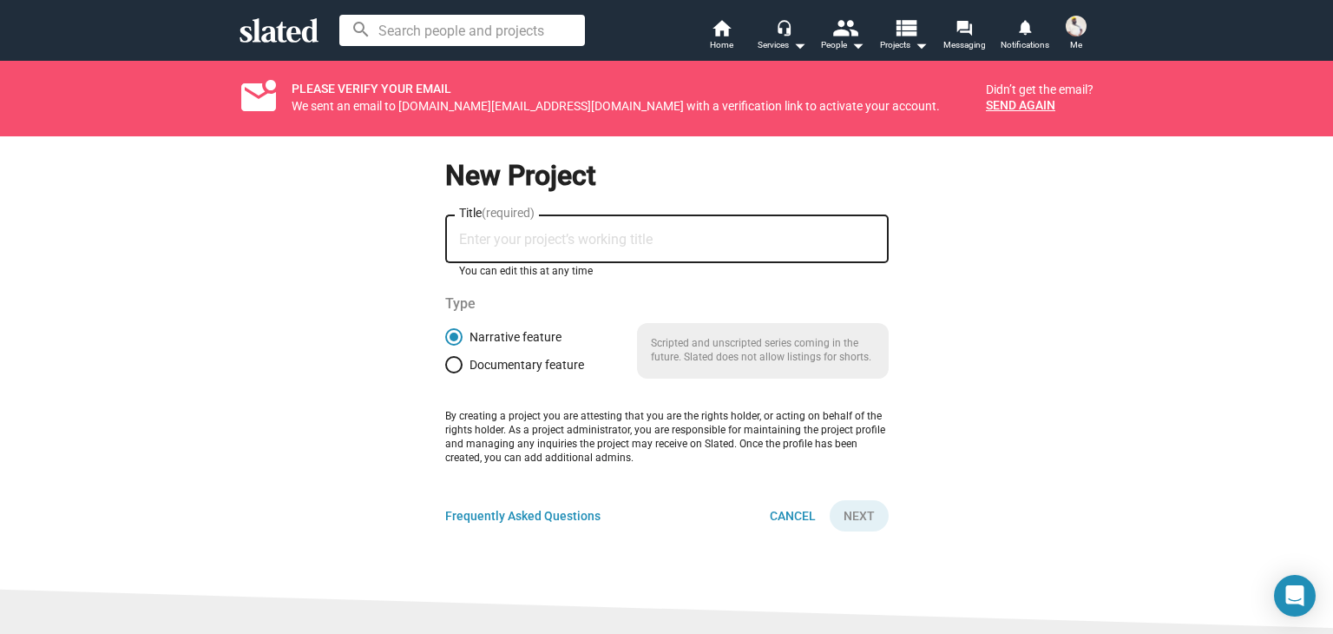
click at [588, 240] on input "Title (required)" at bounding box center [667, 240] width 416 height 16
click at [448, 369] on span at bounding box center [453, 364] width 17 height 17
click at [448, 369] on input "Documentary feature" at bounding box center [453, 364] width 17 height 17
radio input "true"
paste input "RHYTHMS OF SURVIVAL"
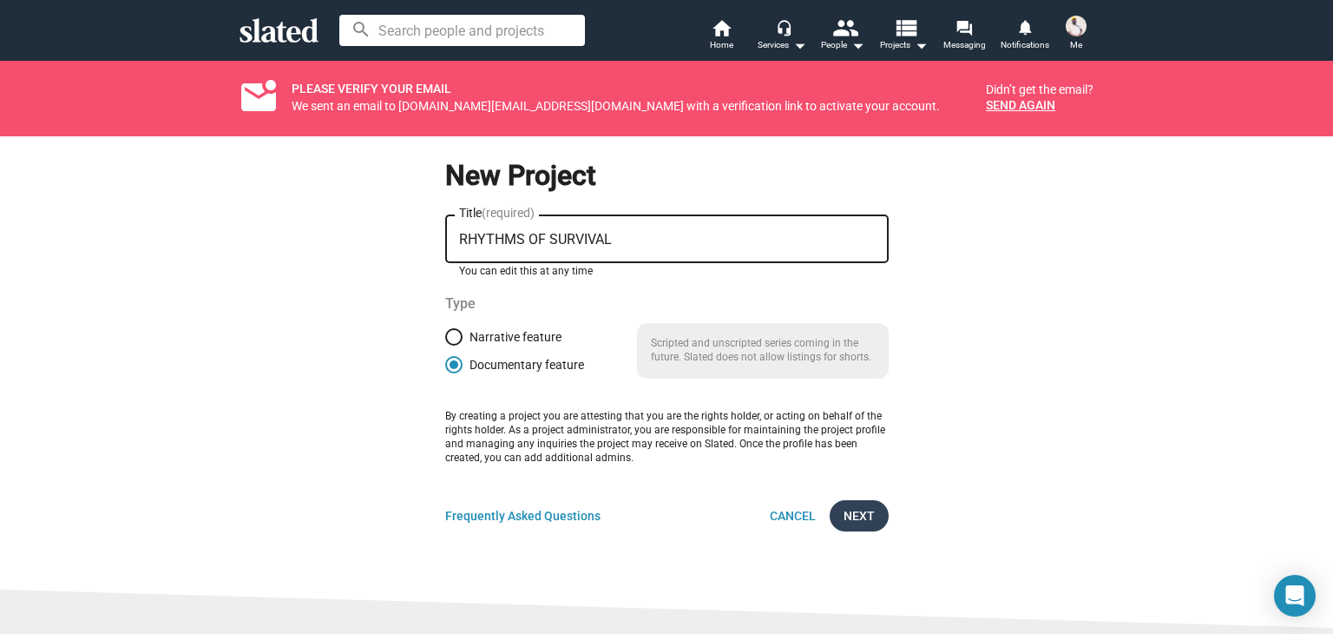
type input "RHYTHMS OF SURVIVAL"
click at [851, 518] on span "Next" at bounding box center [859, 515] width 31 height 31
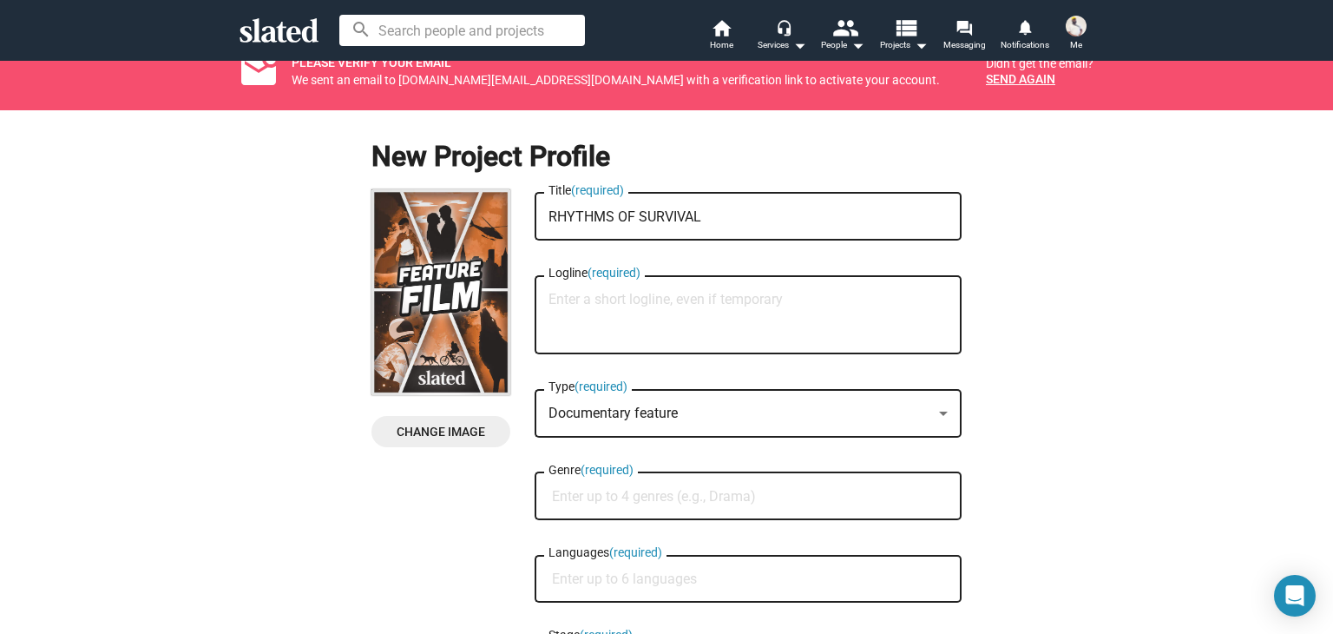
scroll to position [27, 0]
click at [601, 297] on textarea "Logline (required)" at bounding box center [748, 314] width 399 height 47
paste textarea "Logline At the farthest ends of the earth, two of humanity’s oldest surviving c…"
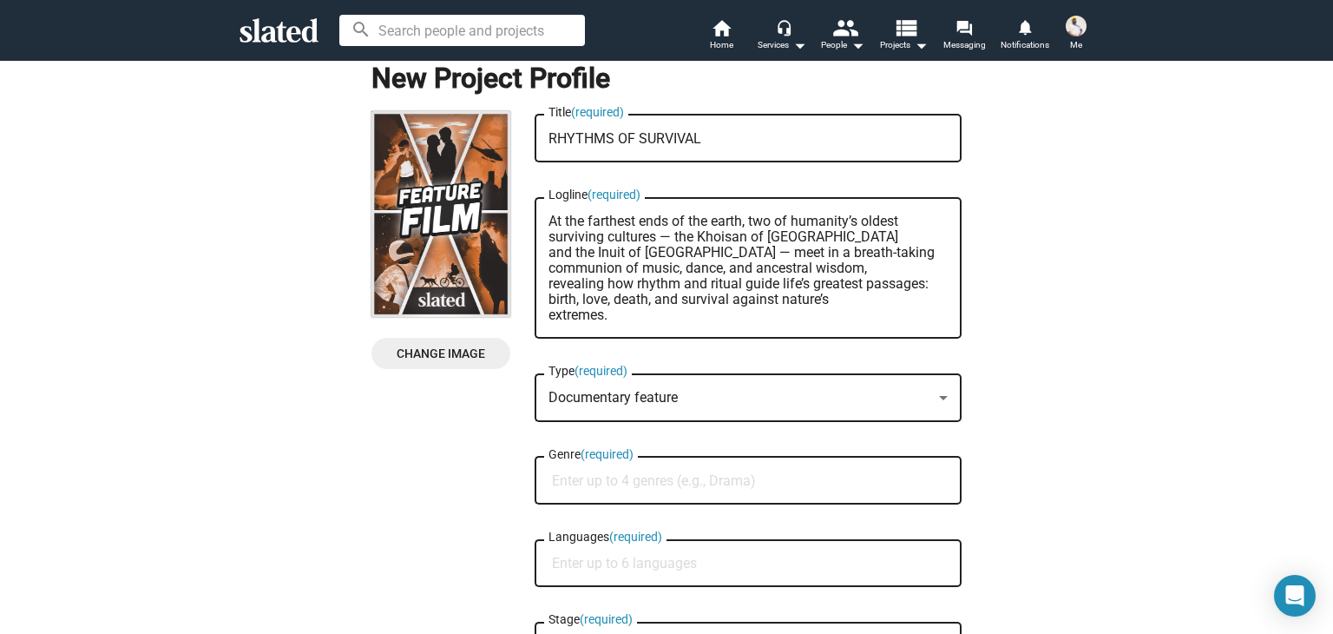
scroll to position [109, 0]
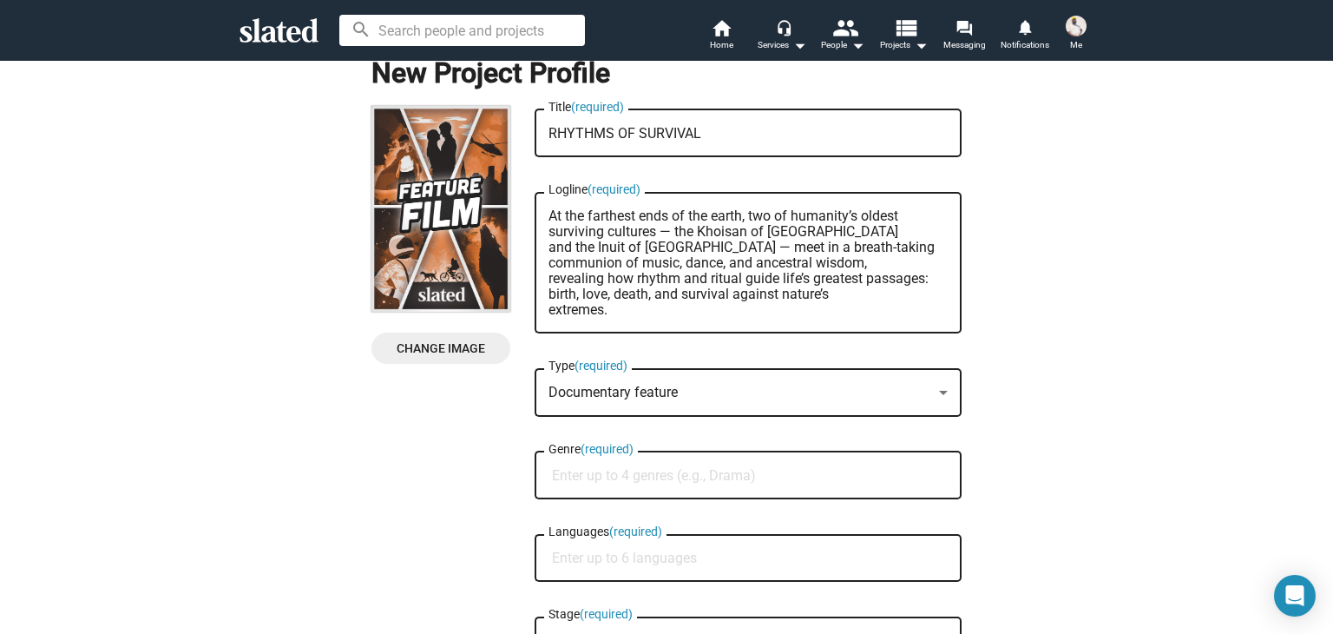
type textarea "Logline At the farthest ends of the earth, two of humanity’s oldest surviving c…"
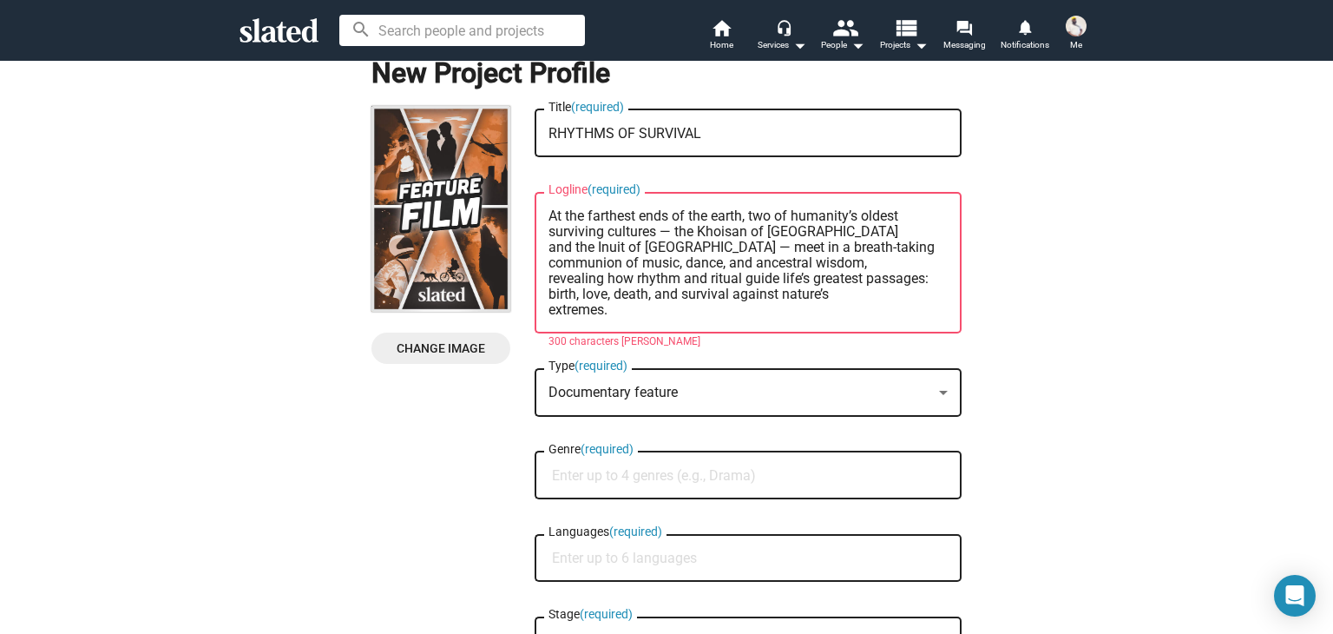
click at [939, 391] on div at bounding box center [943, 393] width 9 height 4
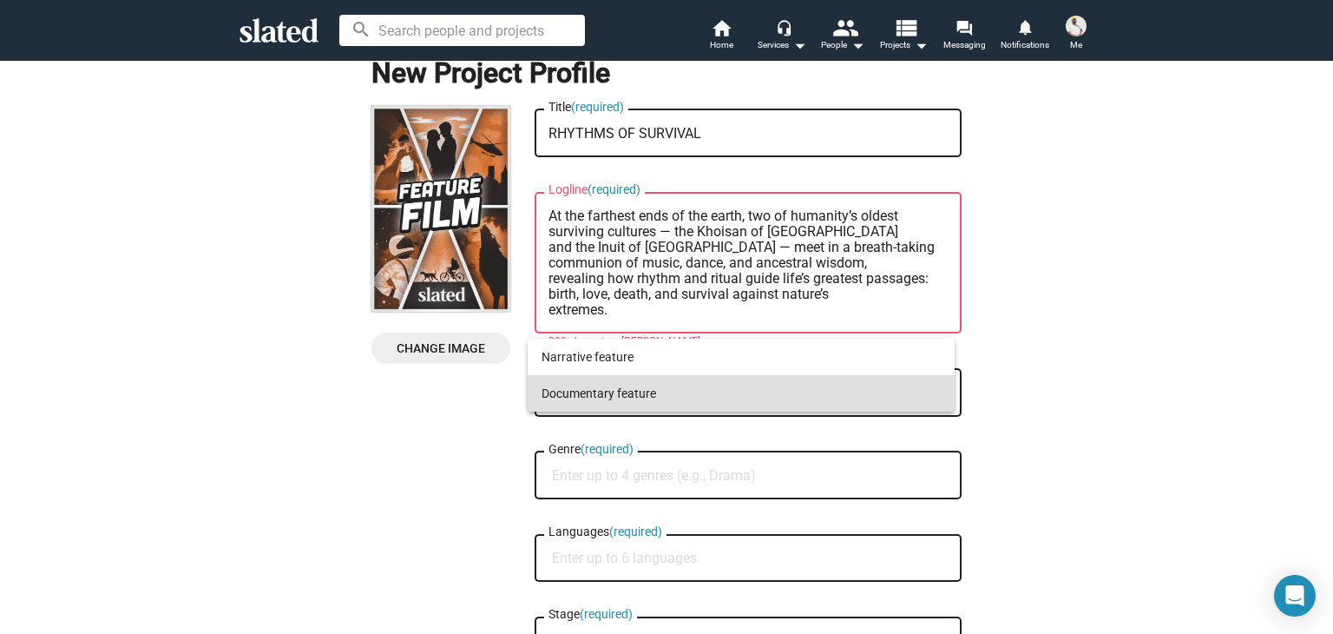
click at [891, 391] on span "Documentary feature" at bounding box center [741, 393] width 399 height 36
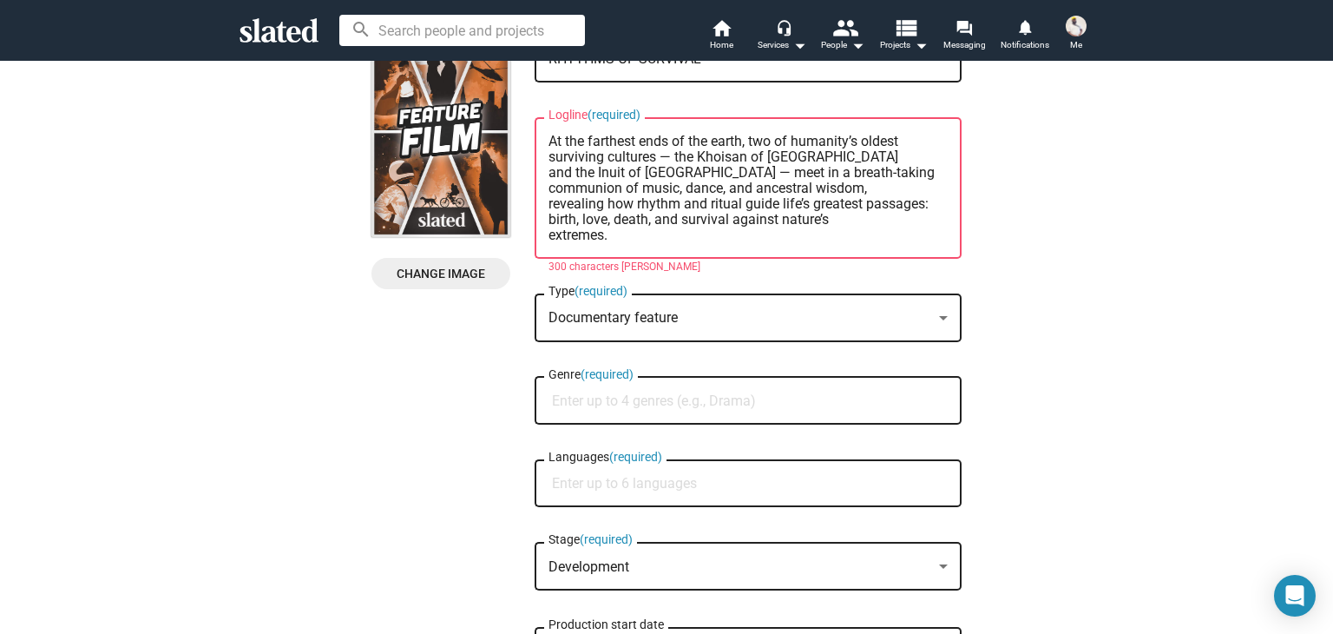
scroll to position [190, 0]
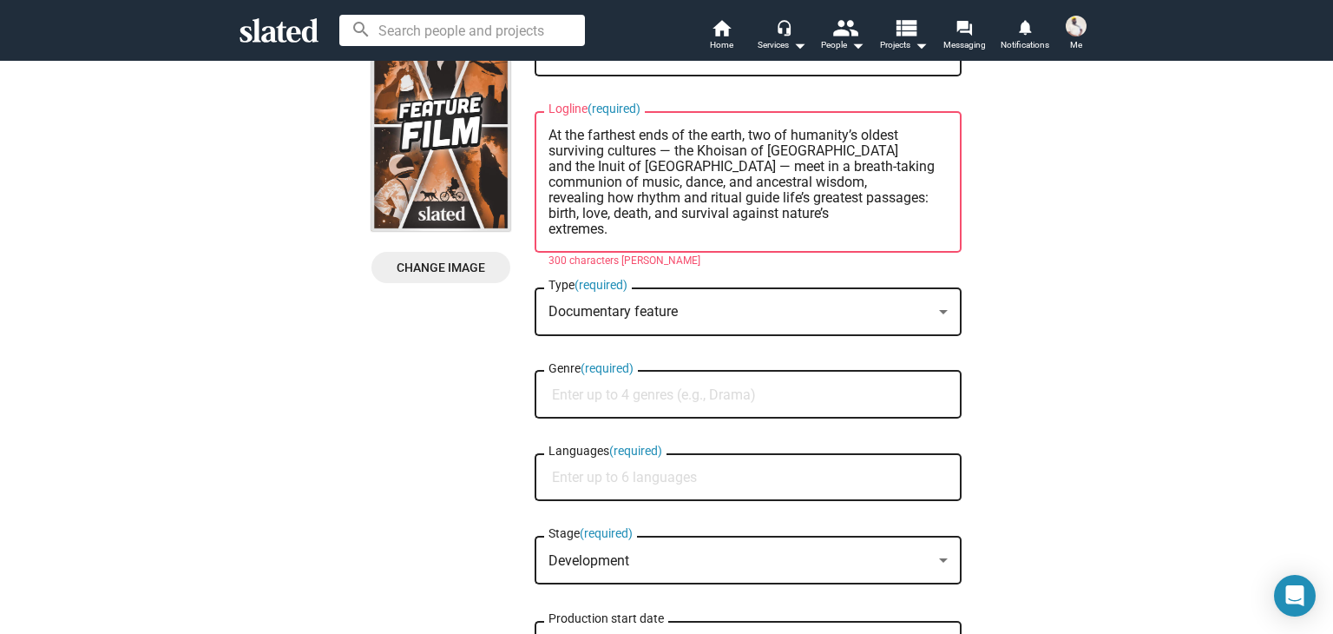
click at [635, 406] on div "Genre (required)" at bounding box center [748, 392] width 399 height 51
click at [630, 400] on input "Genre (required)" at bounding box center [751, 395] width 399 height 16
type input "Limited Docuseries"
drag, startPoint x: 724, startPoint y: 408, endPoint x: 583, endPoint y: 473, distance: 154.9
click at [583, 473] on input "Languages (required)" at bounding box center [751, 478] width 399 height 16
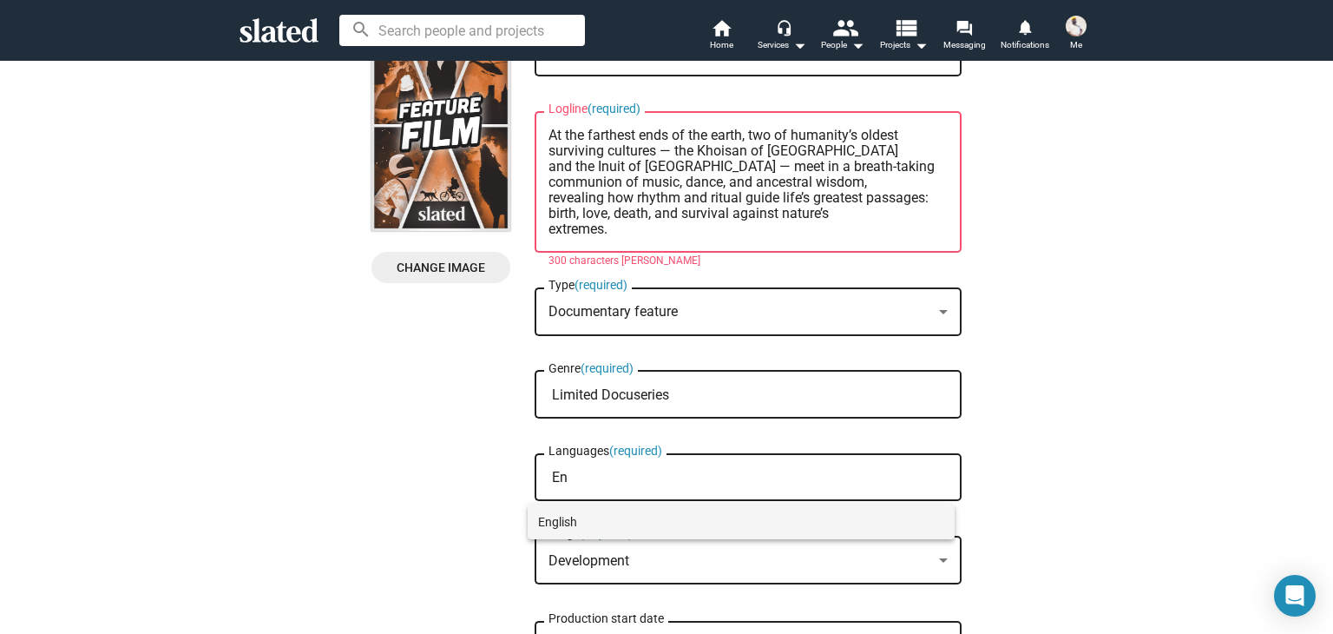
type input "En"
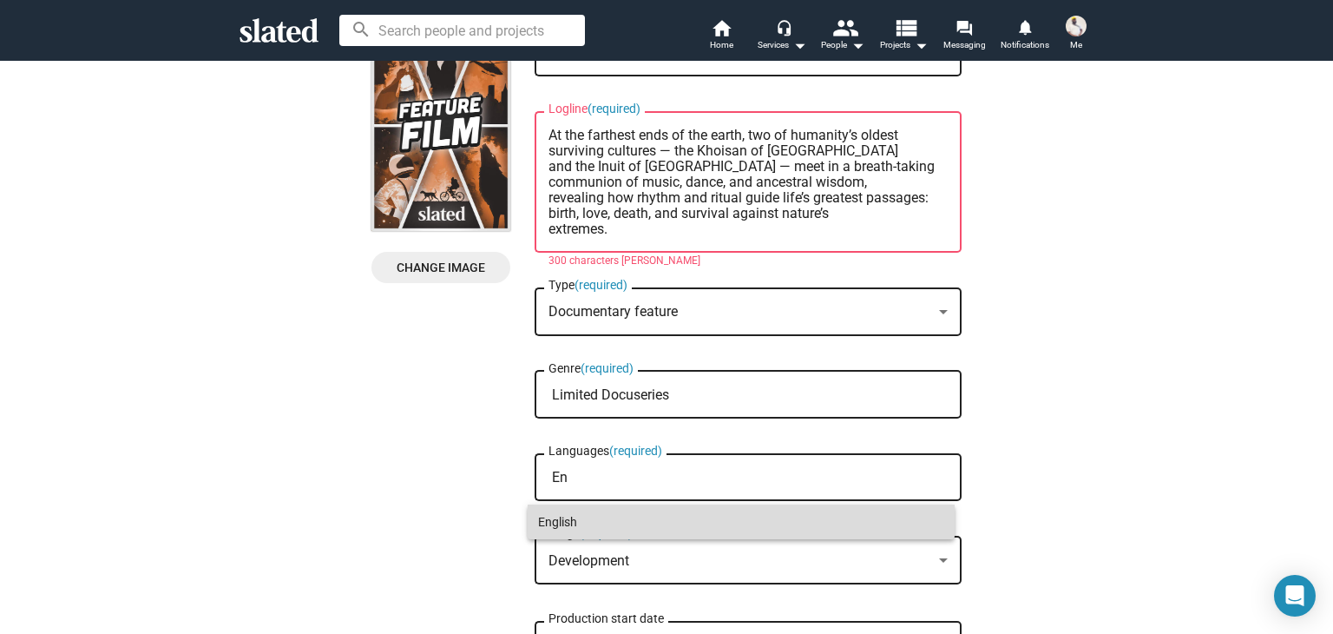
click at [559, 516] on span "English" at bounding box center [741, 521] width 406 height 35
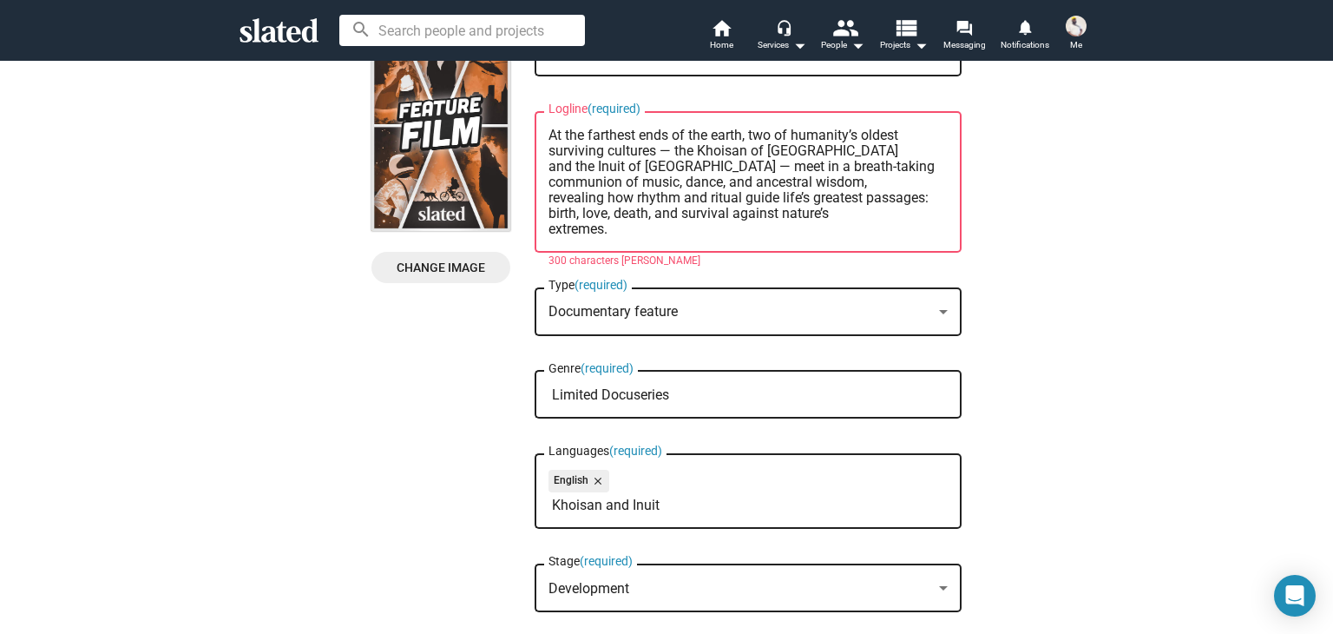
type input "Khoisan and Inuit"
click at [855, 590] on div "Development" at bounding box center [741, 589] width 384 height 18
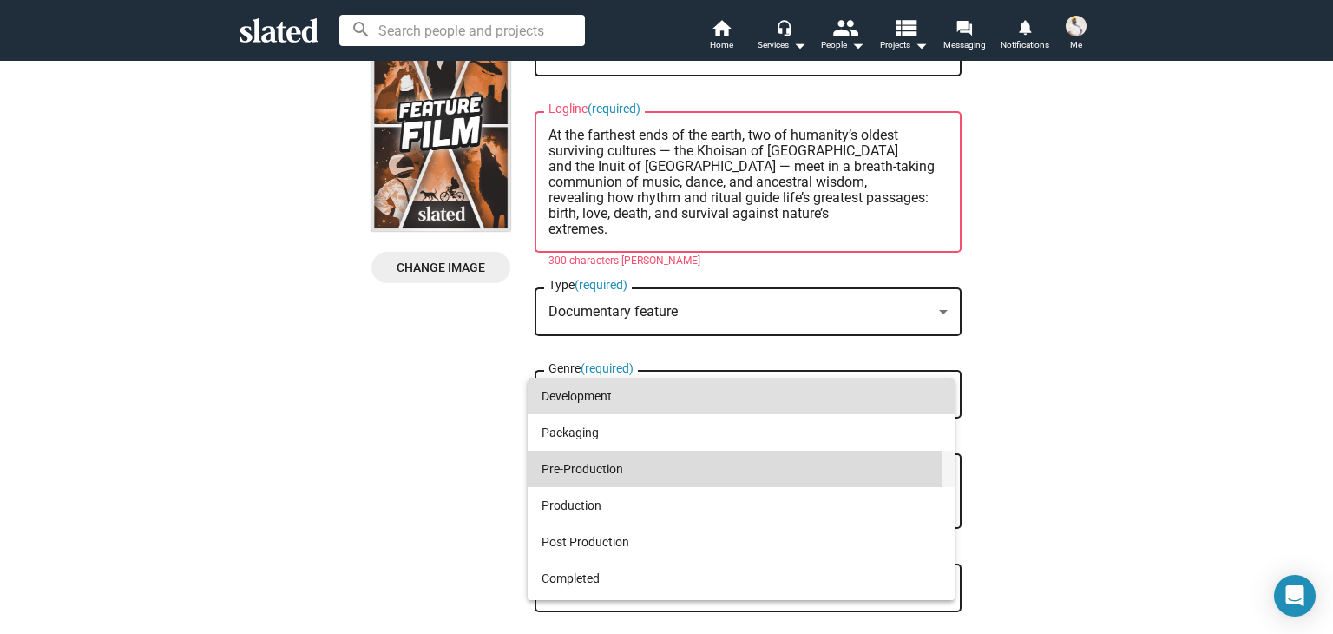
click at [594, 470] on span "Pre-Production" at bounding box center [741, 468] width 399 height 36
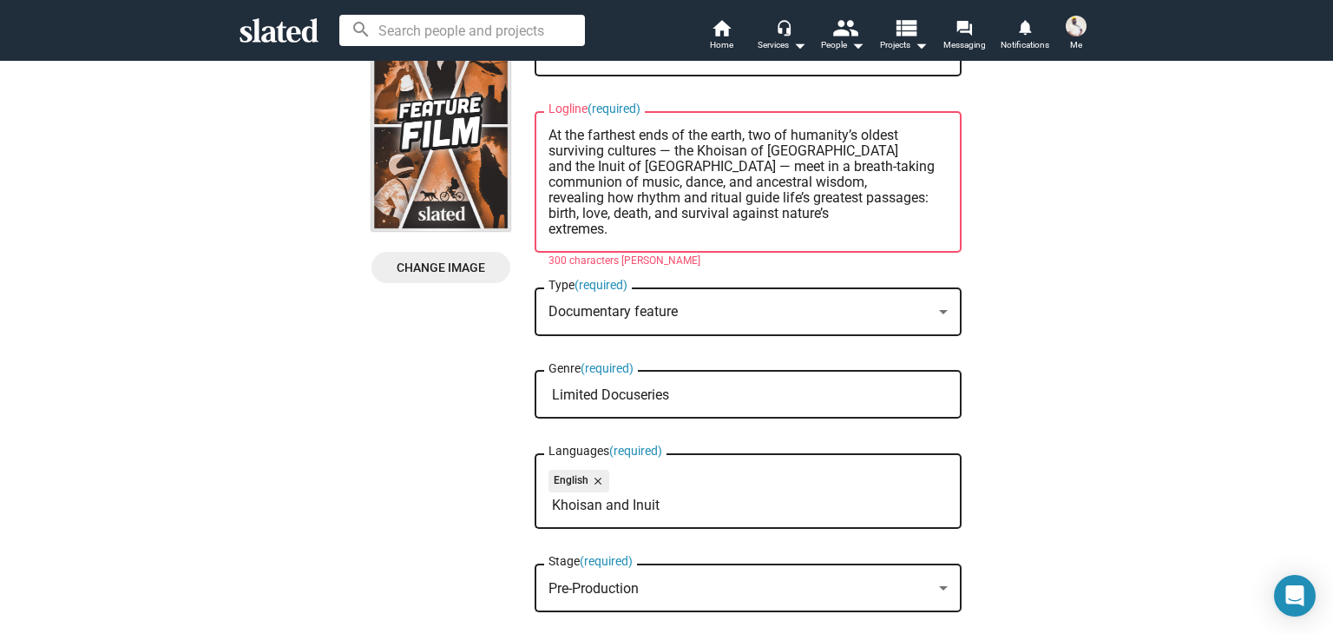
click at [760, 161] on textarea "Logline At the farthest ends of the earth, two of humanity’s oldest surviving c…" at bounding box center [748, 182] width 399 height 109
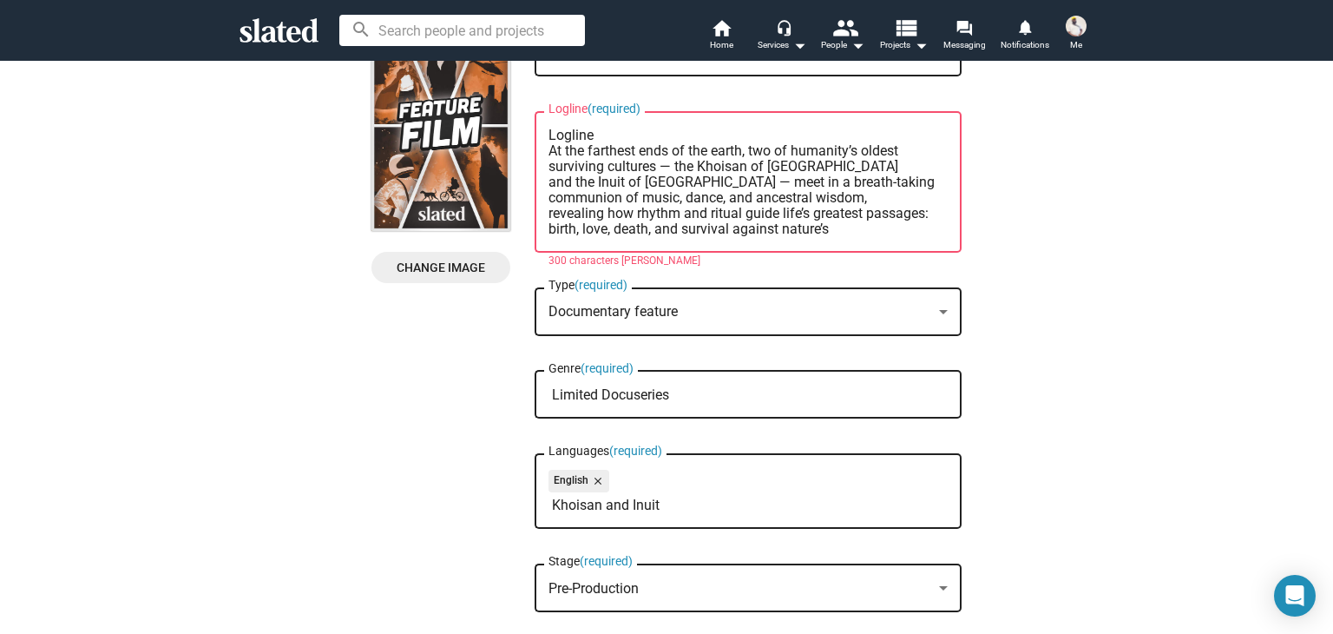
scroll to position [16, 0]
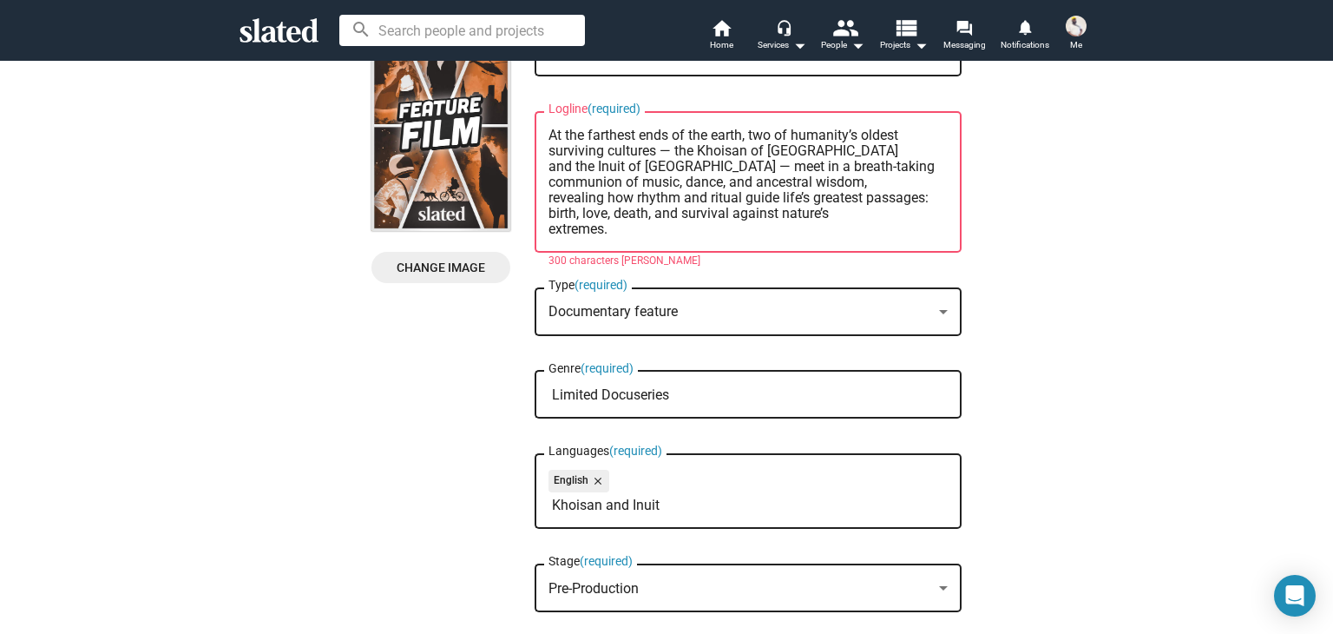
drag, startPoint x: 542, startPoint y: 211, endPoint x: 616, endPoint y: 227, distance: 76.3
click at [616, 227] on textarea "Logline At the farthest ends of the earth, two of humanity’s oldest surviving c…" at bounding box center [748, 182] width 399 height 109
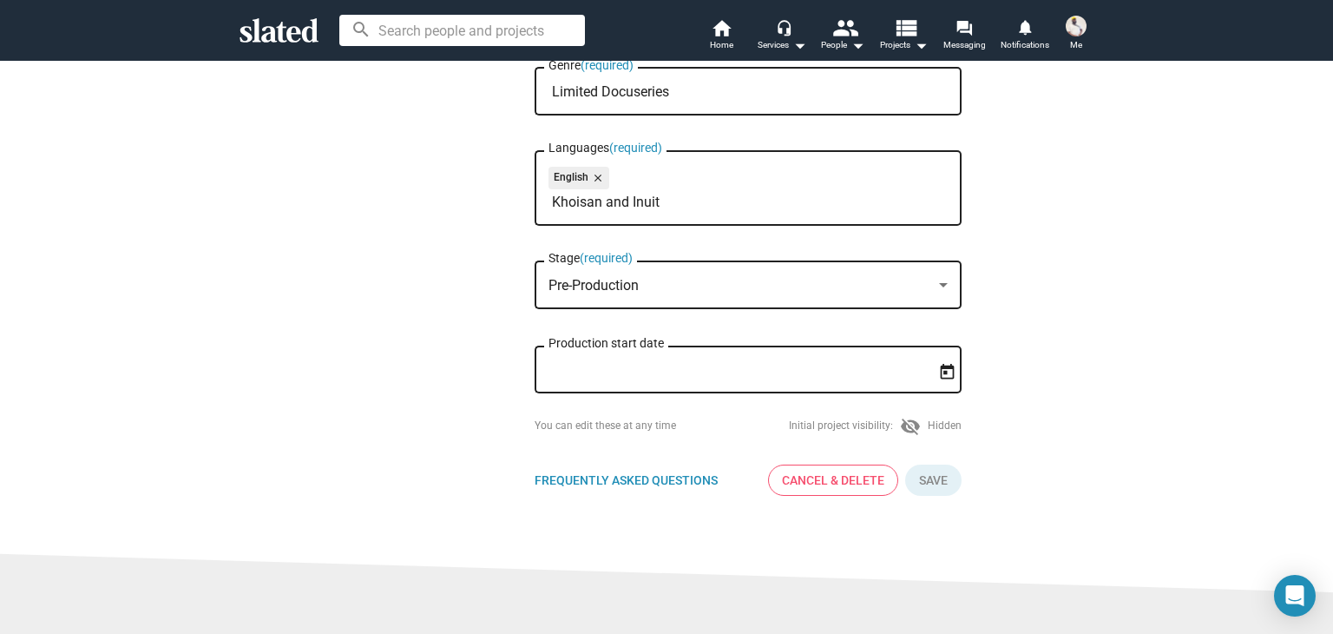
scroll to position [481, 0]
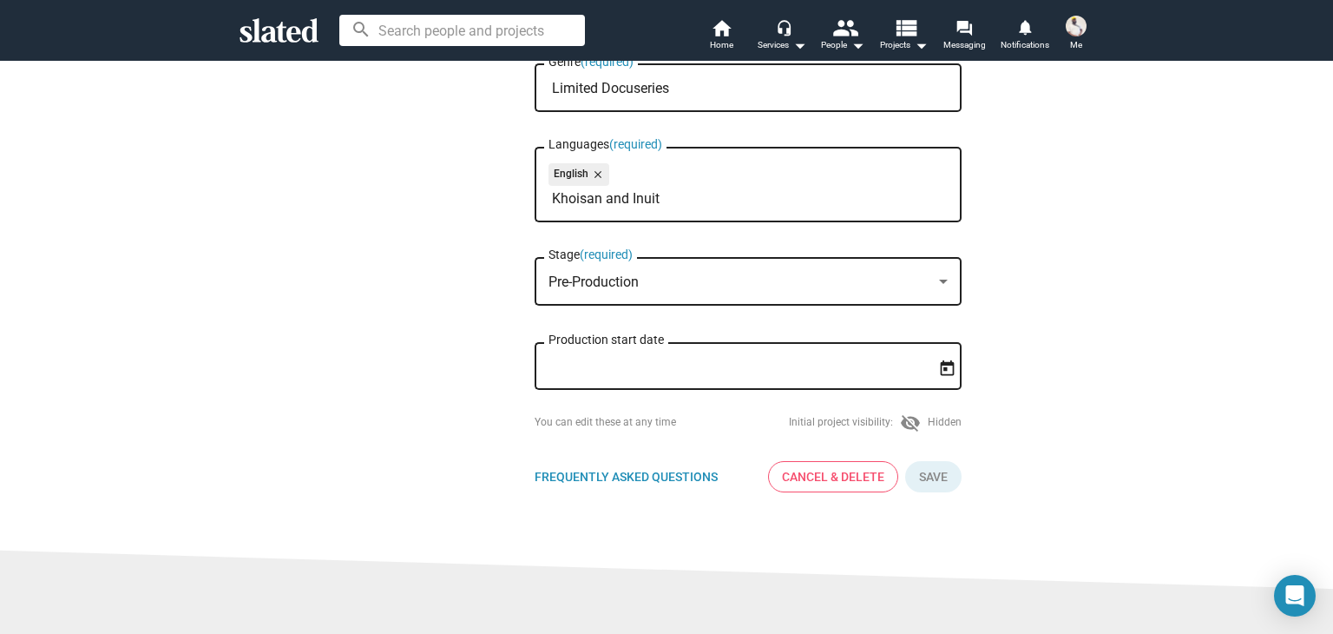
type textarea "Logline At the farthest ends of the earth, two of humanity’s oldest surviving c…"
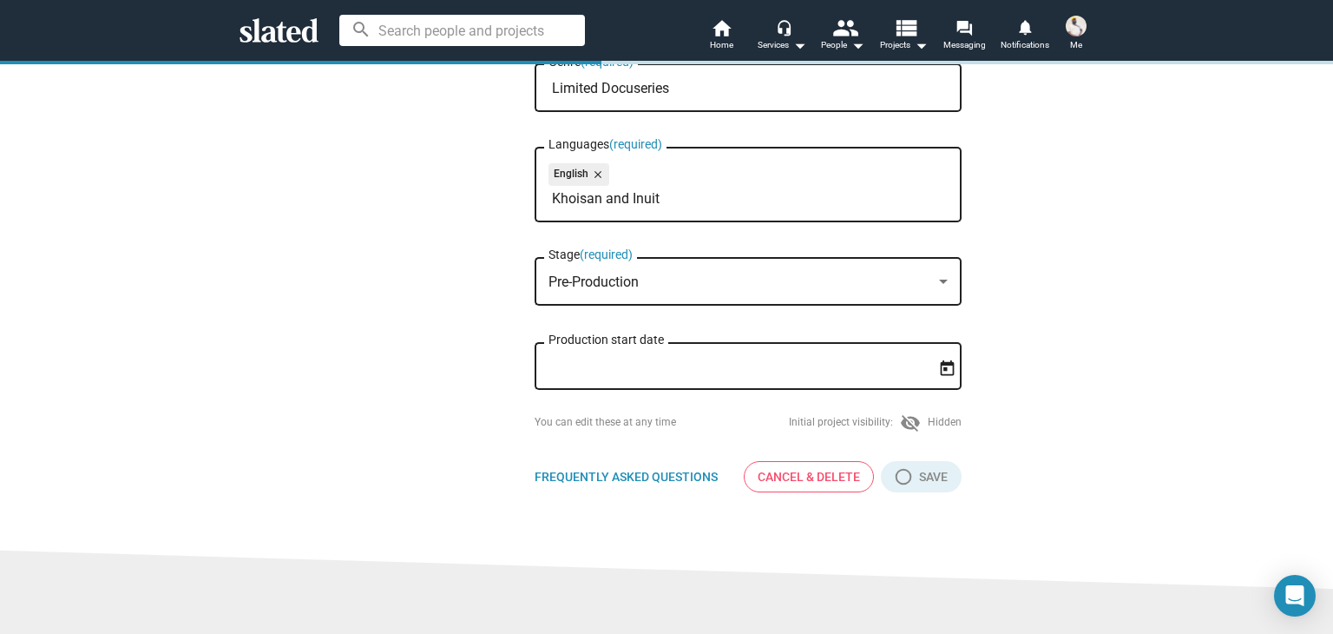
click at [687, 374] on input "Production start date" at bounding box center [736, 366] width 375 height 16
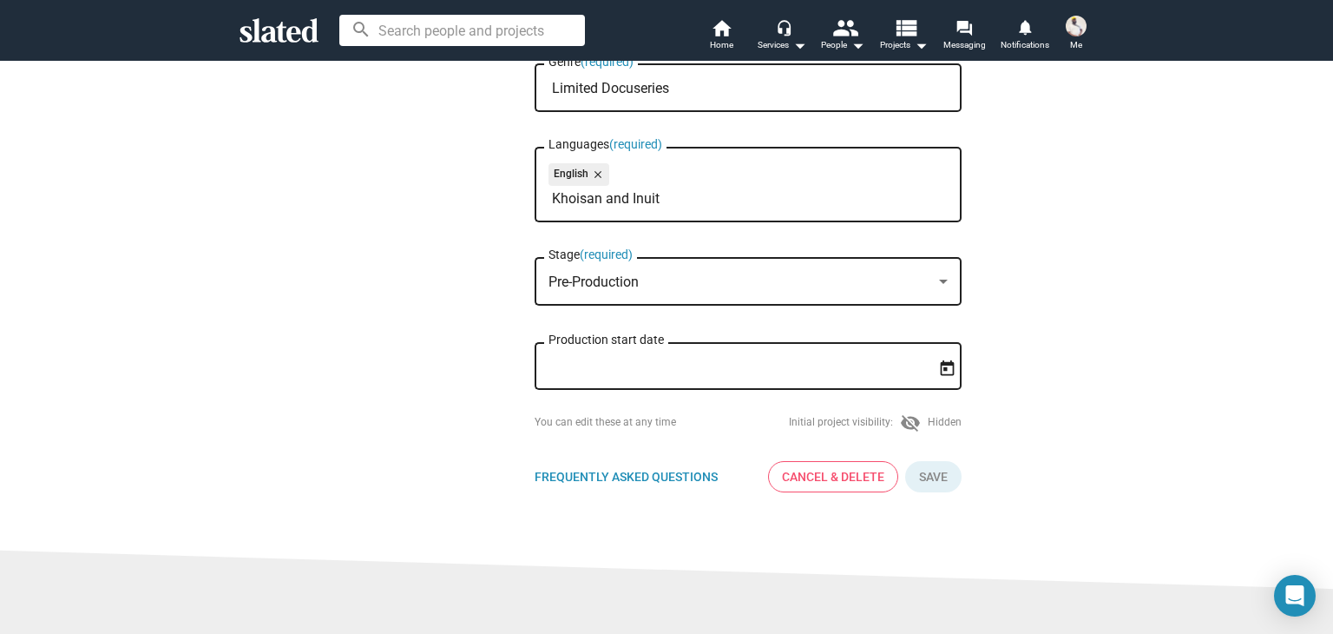
type input "N"
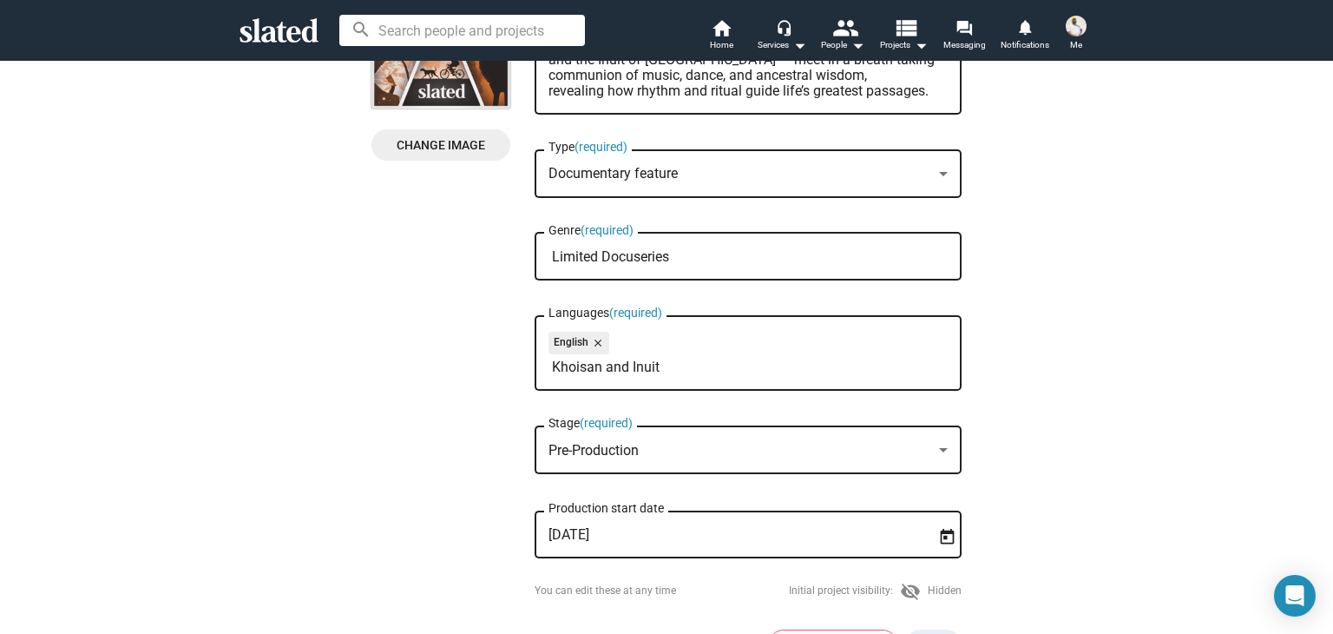
scroll to position [313, 0]
type input "[DATE]"
click at [706, 259] on input "Limited Docuseries" at bounding box center [751, 256] width 399 height 16
type input "L"
drag, startPoint x: 1326, startPoint y: 362, endPoint x: 1322, endPoint y: 457, distance: 94.7
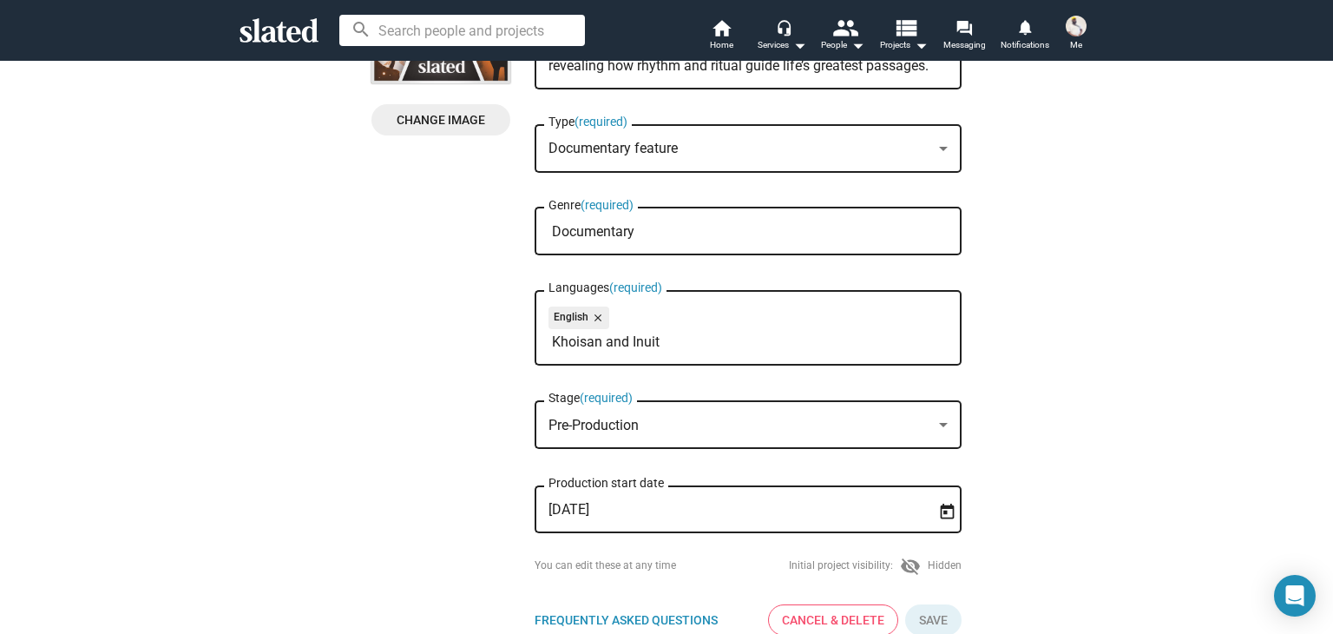
scroll to position [336, 0]
click at [667, 230] on input "Documentary" at bounding box center [751, 234] width 399 height 16
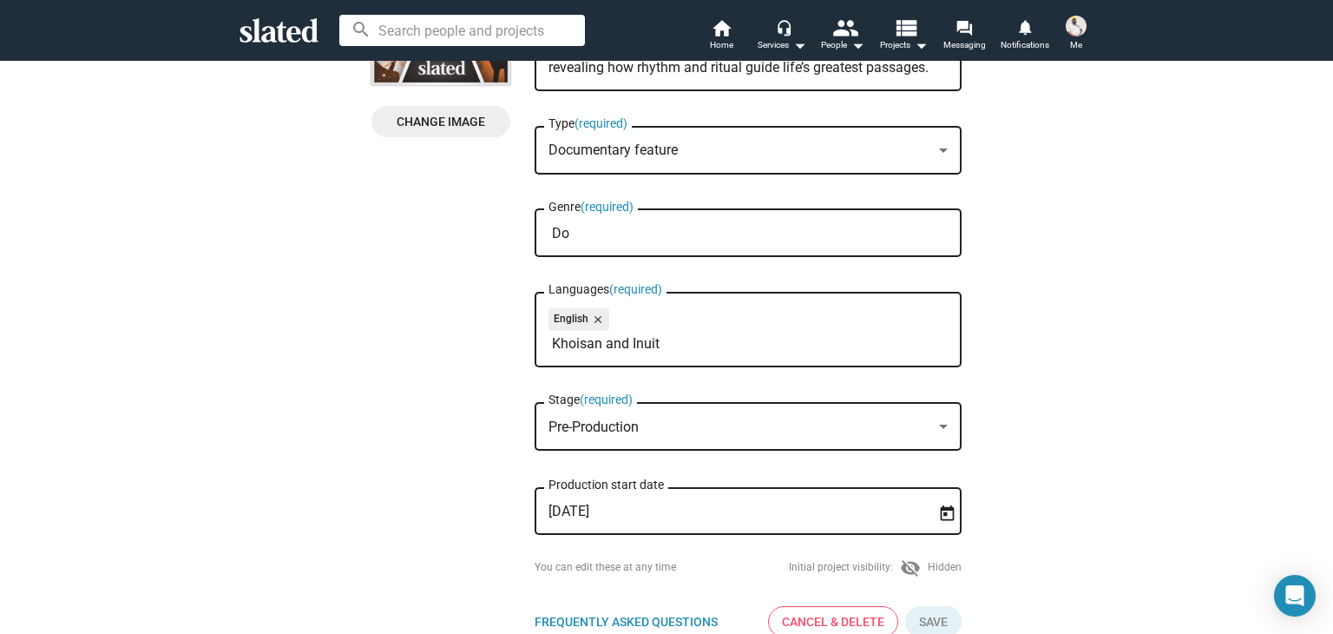
type input "D"
type input "l"
type input "c"
type input "d"
type input "t"
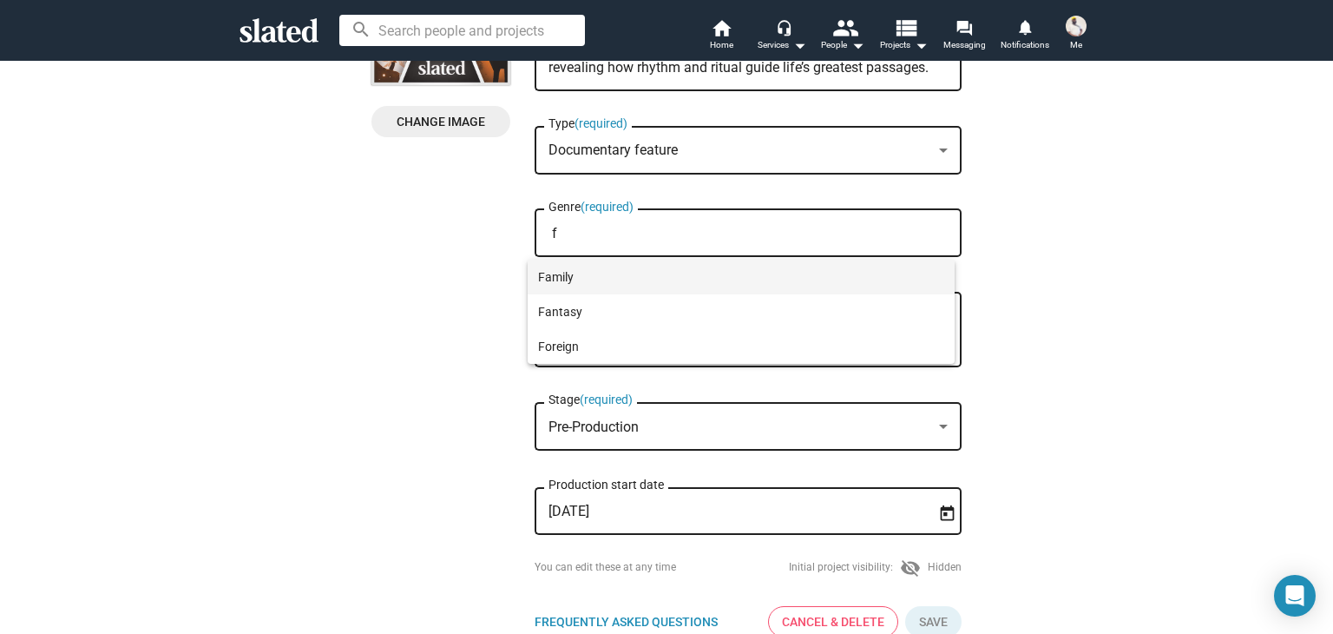
type input "f"
click at [598, 277] on span "Family" at bounding box center [741, 277] width 406 height 35
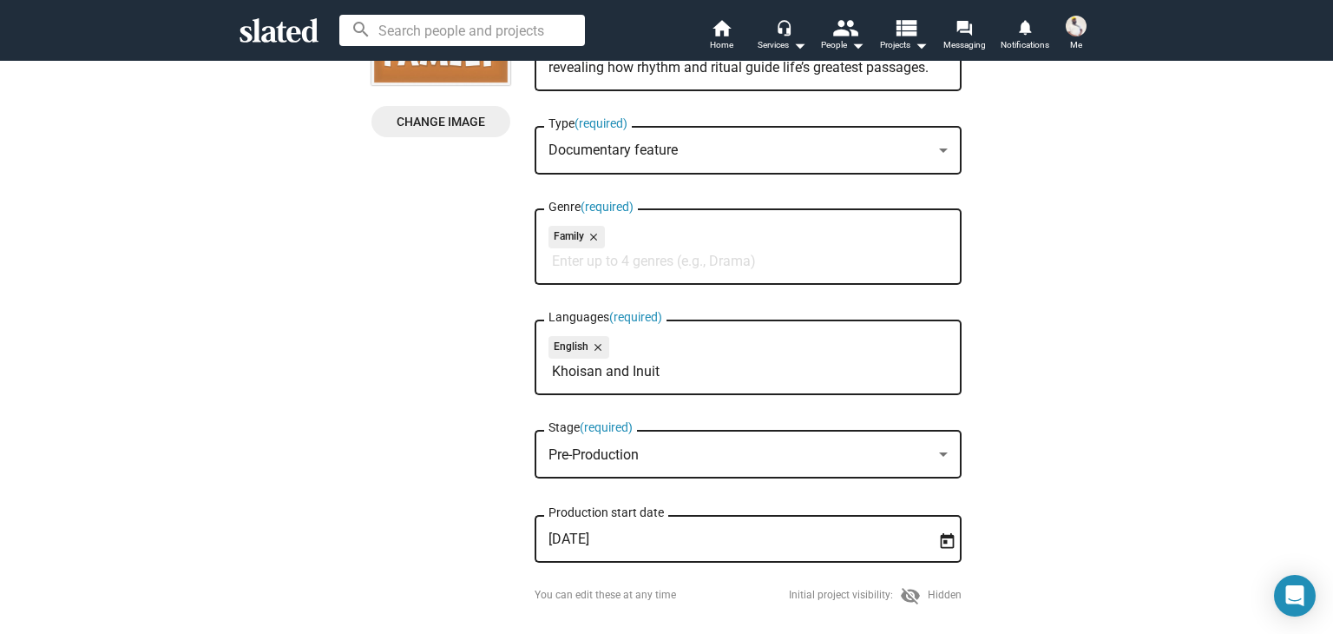
type input "t"
type input "dr"
click at [573, 306] on span "Drama" at bounding box center [741, 304] width 406 height 35
click at [708, 246] on div "Family close Drama close" at bounding box center [748, 240] width 399 height 28
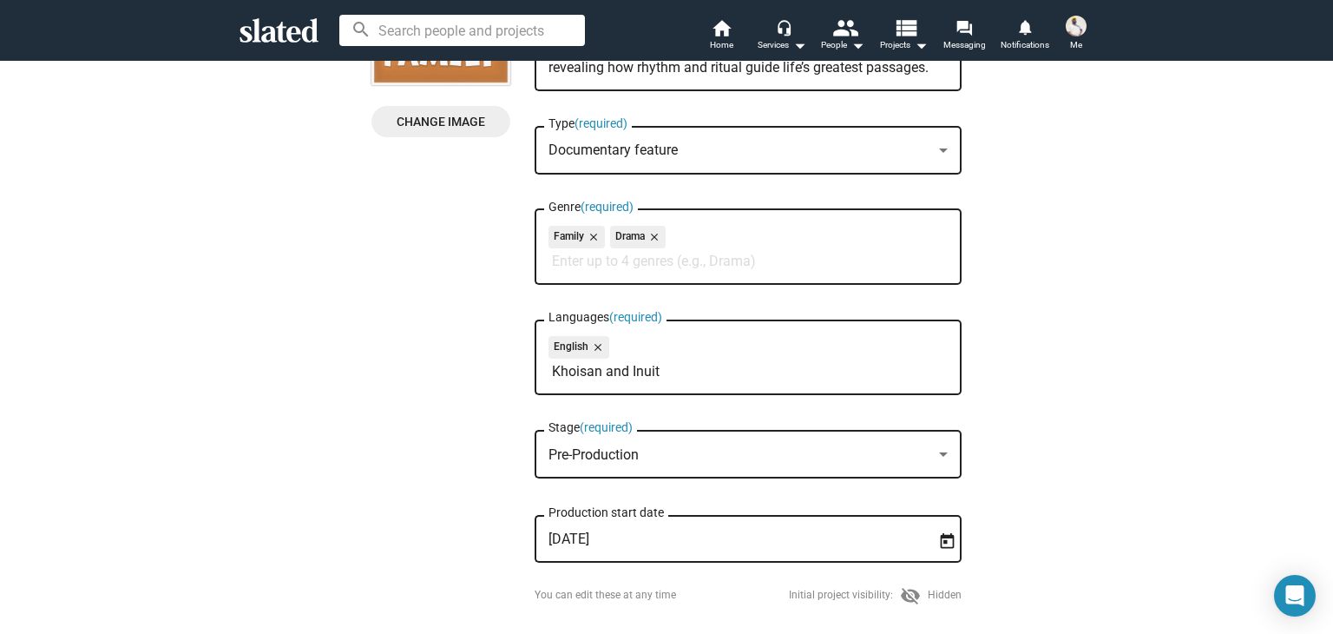
click at [604, 261] on input "Genre (required)" at bounding box center [751, 261] width 399 height 16
type input "e"
type input "t"
type input "l"
type input "t"
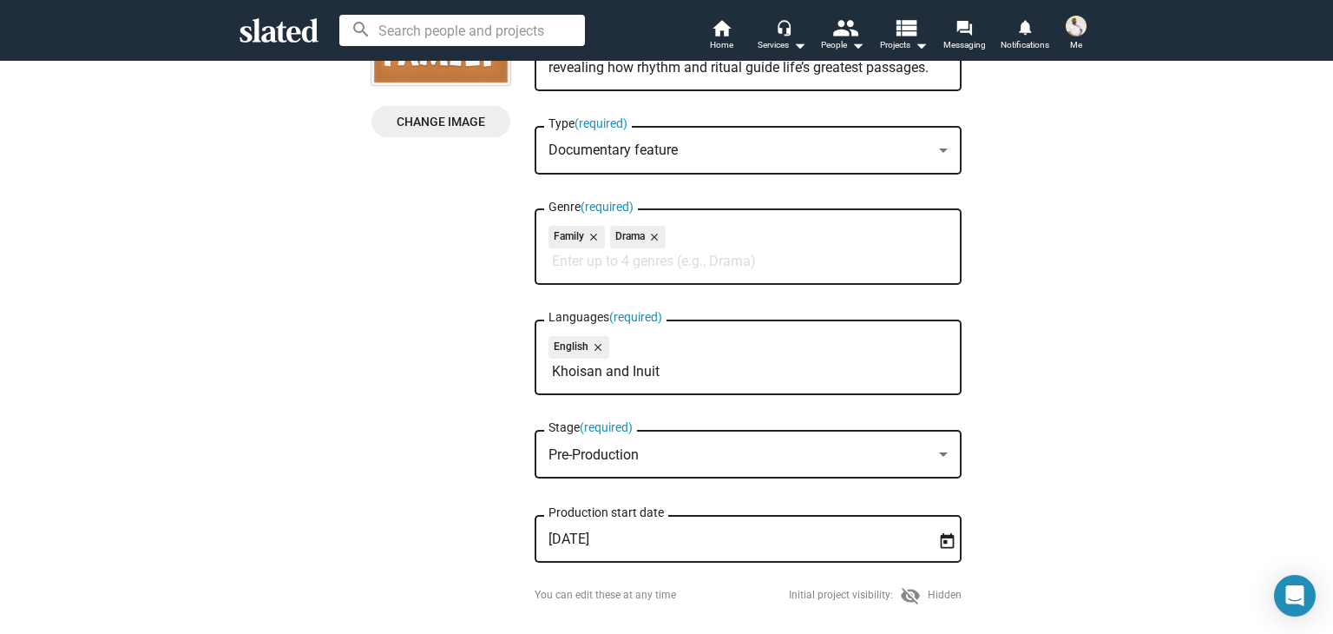
type input "d"
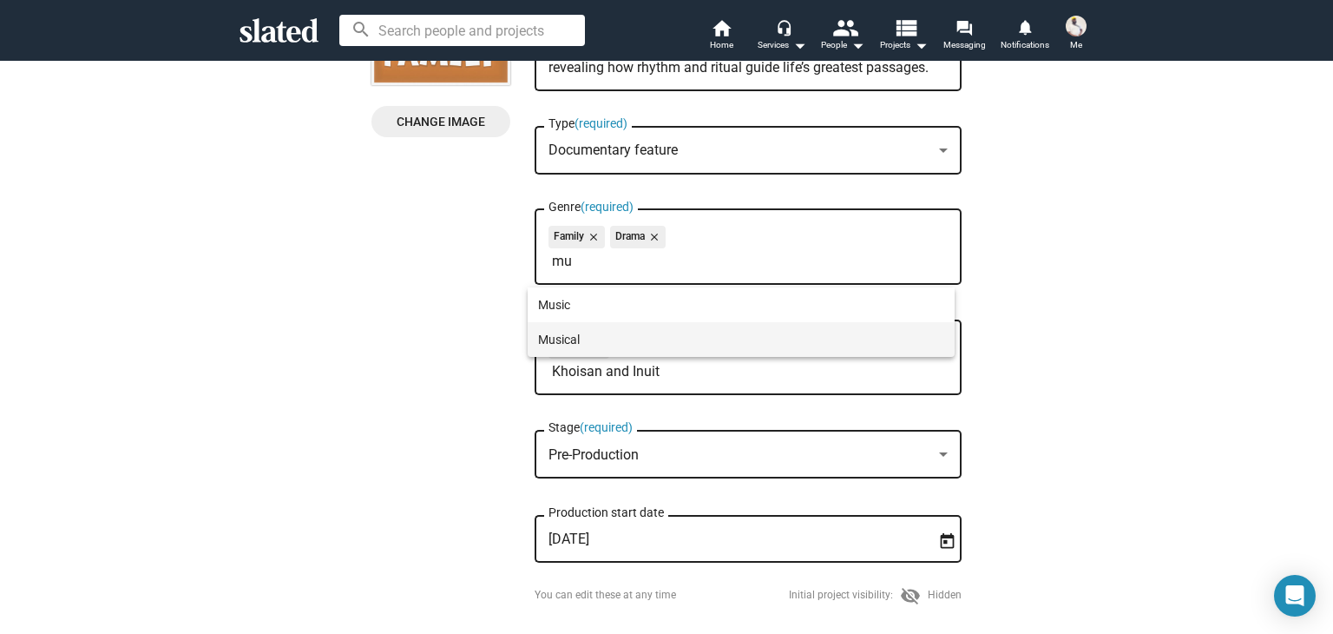
type input "mu"
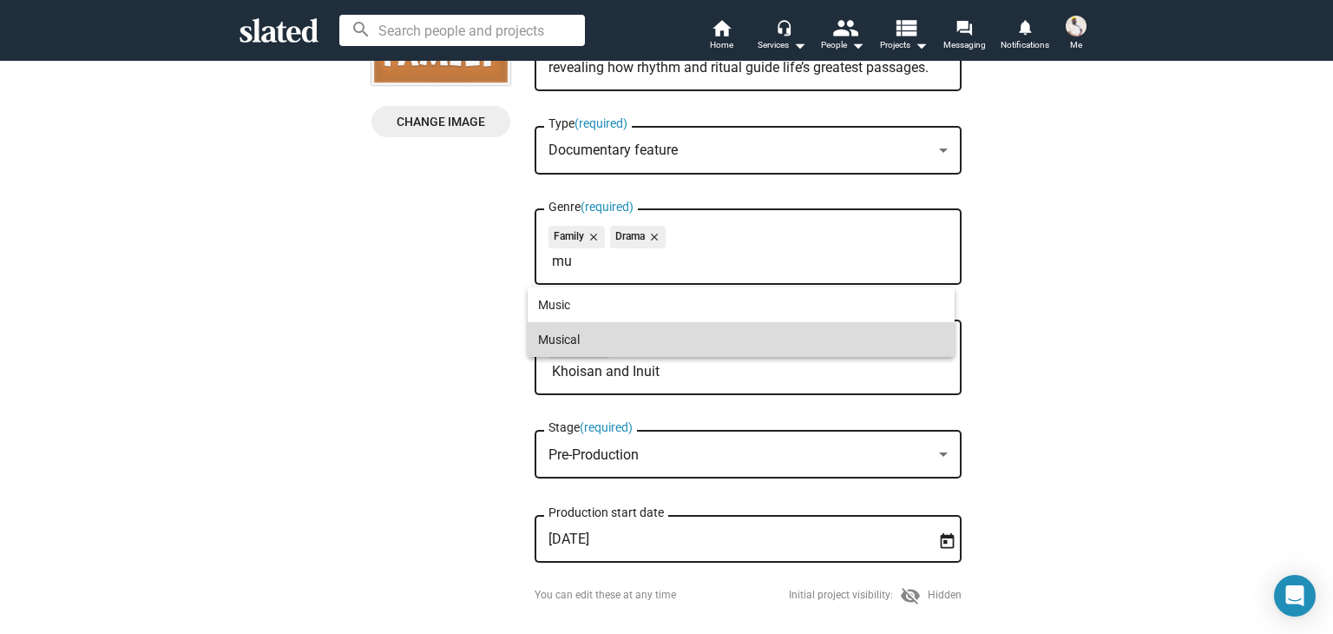
click at [580, 342] on span "Musical" at bounding box center [741, 339] width 406 height 35
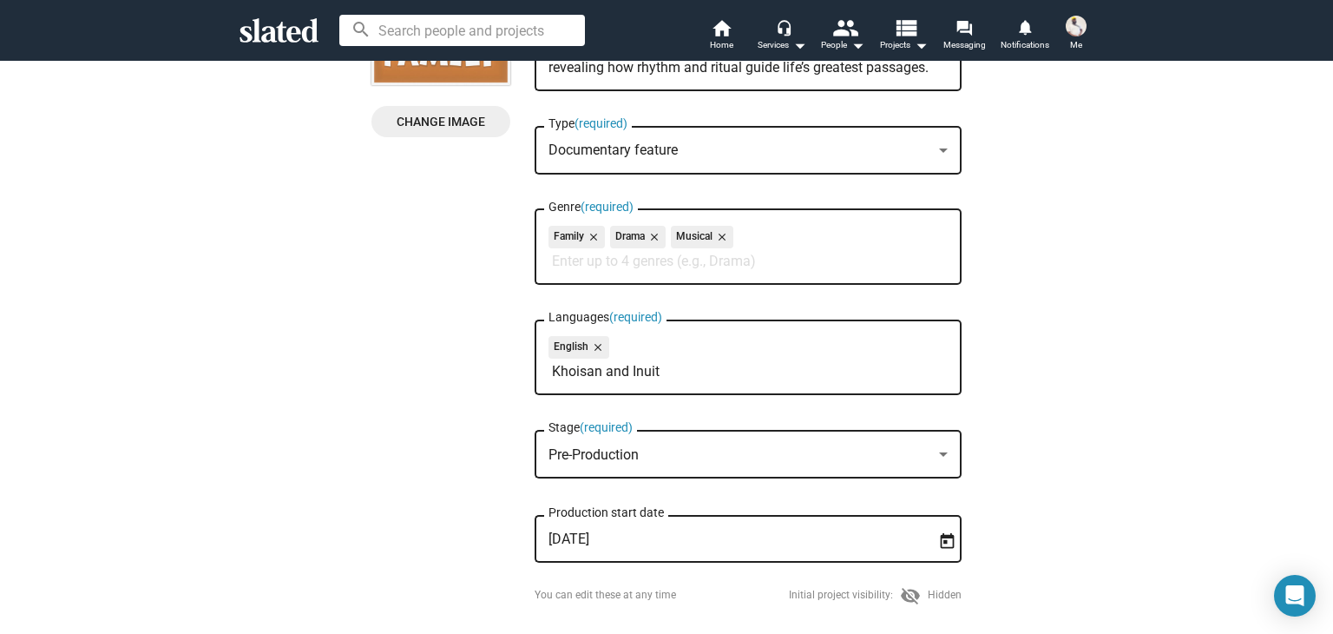
type input "f"
type input "l"
type input "i"
type input "na"
click at [555, 312] on span "Nature" at bounding box center [741, 304] width 406 height 35
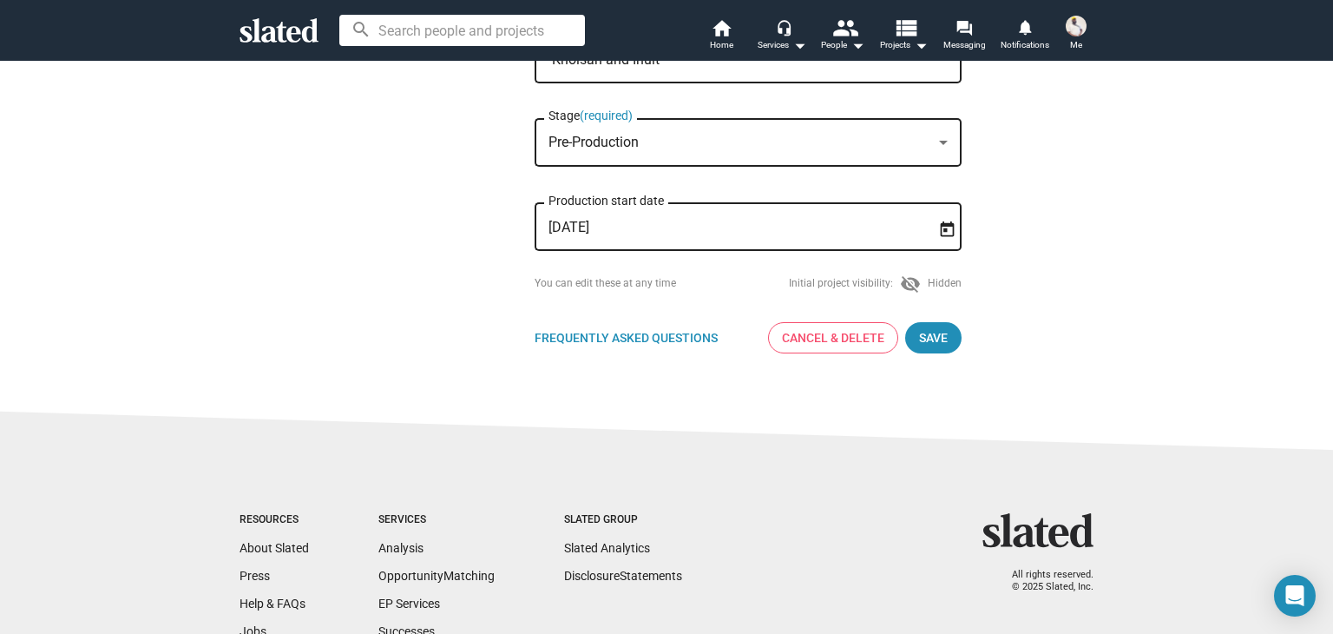
scroll to position [635, 0]
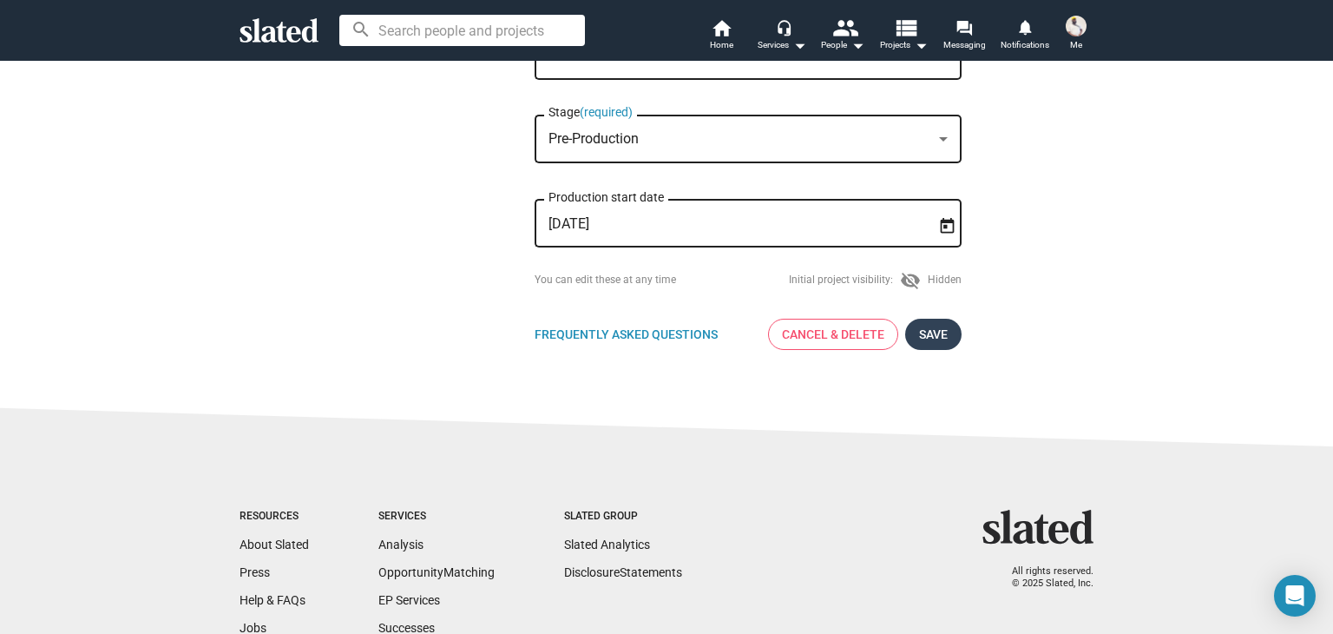
click at [941, 334] on span "Save" at bounding box center [933, 334] width 29 height 31
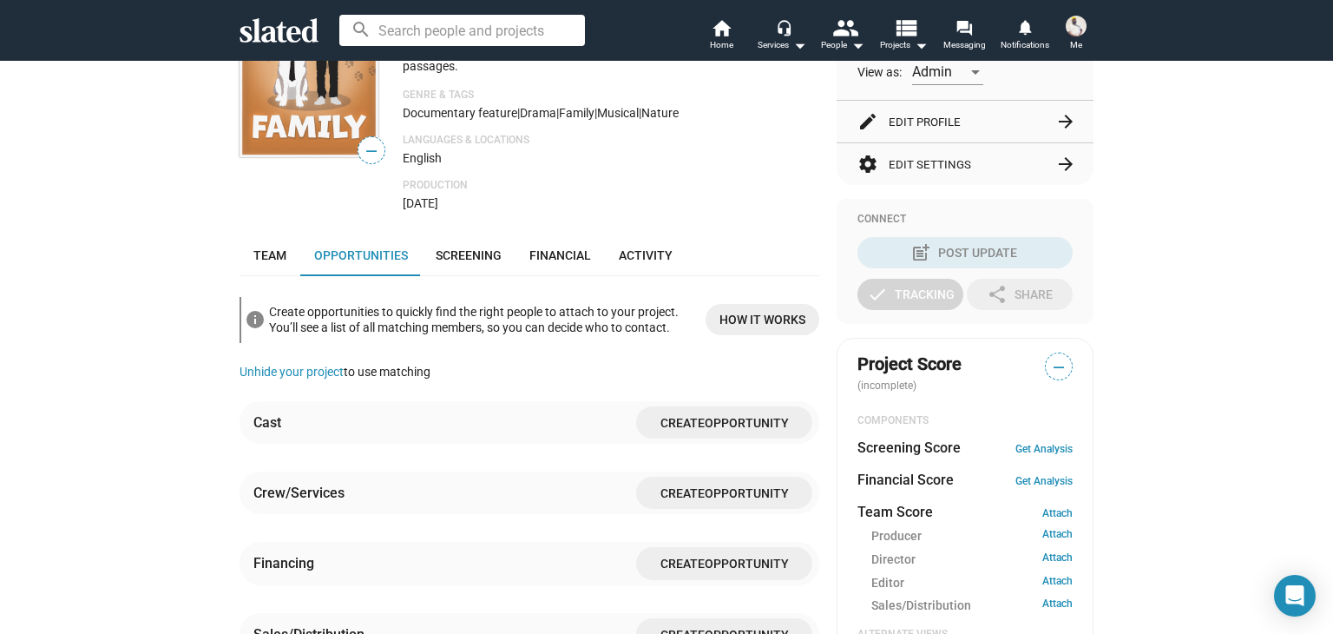
scroll to position [319, 0]
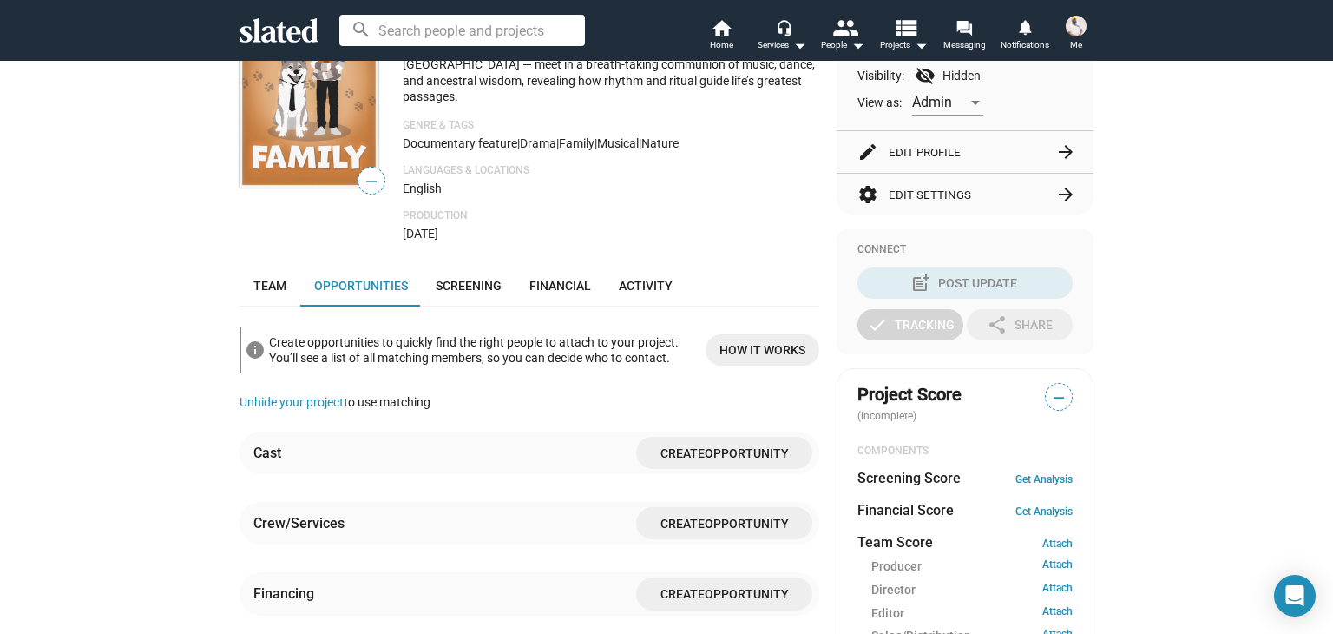
click at [743, 344] on span "How it works" at bounding box center [763, 349] width 86 height 31
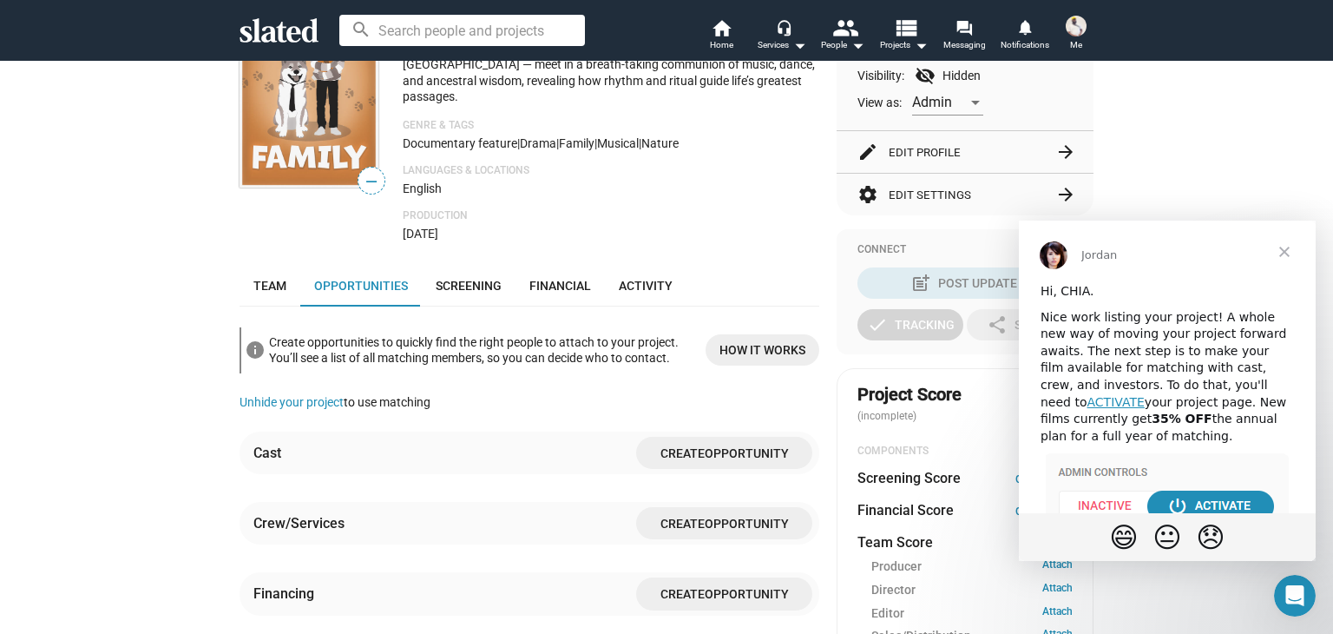
scroll to position [0, 0]
